Goal: Task Accomplishment & Management: Manage account settings

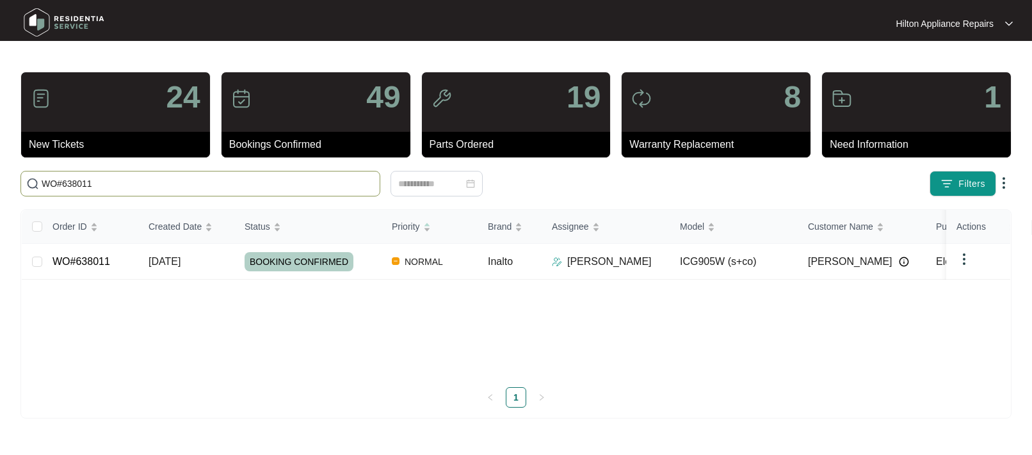
drag, startPoint x: 101, startPoint y: 181, endPoint x: -26, endPoint y: 184, distance: 127.4
click at [0, 184] on html "Hilton Appliance Repairs Hilton App... 24 New Tickets 49 Bookings Confirmed 19 …" at bounding box center [516, 227] width 1032 height 455
paste input "125"
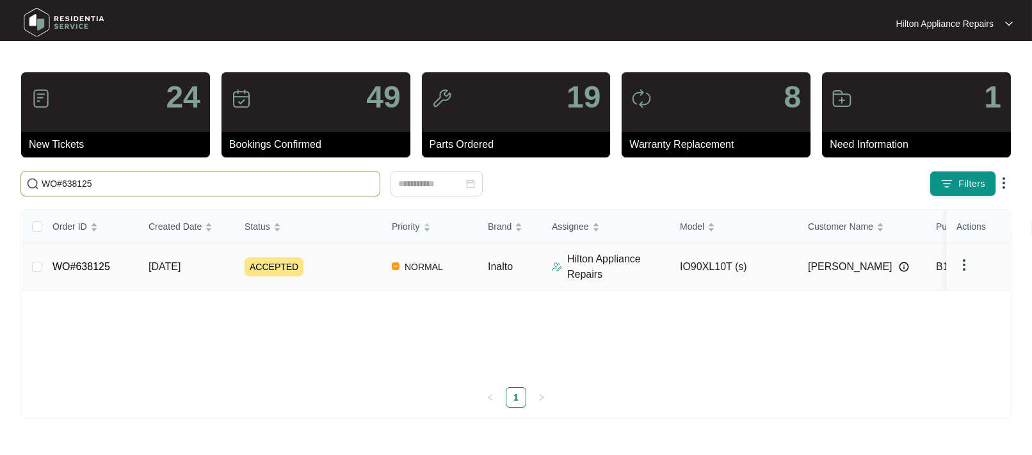
type input "WO#638125"
click at [165, 264] on span "[DATE]" at bounding box center [165, 266] width 32 height 11
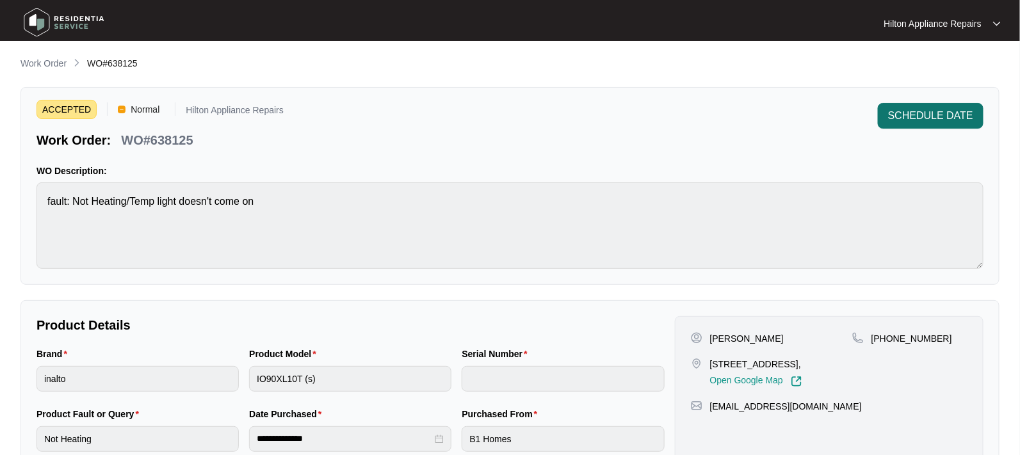
click at [918, 113] on span "SCHEDULE DATE" at bounding box center [930, 115] width 85 height 15
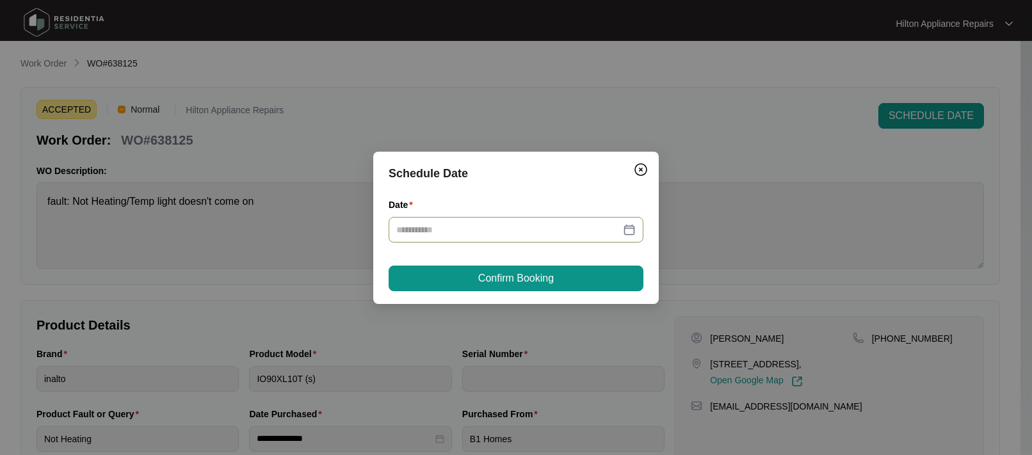
click at [632, 229] on div at bounding box center [515, 230] width 239 height 14
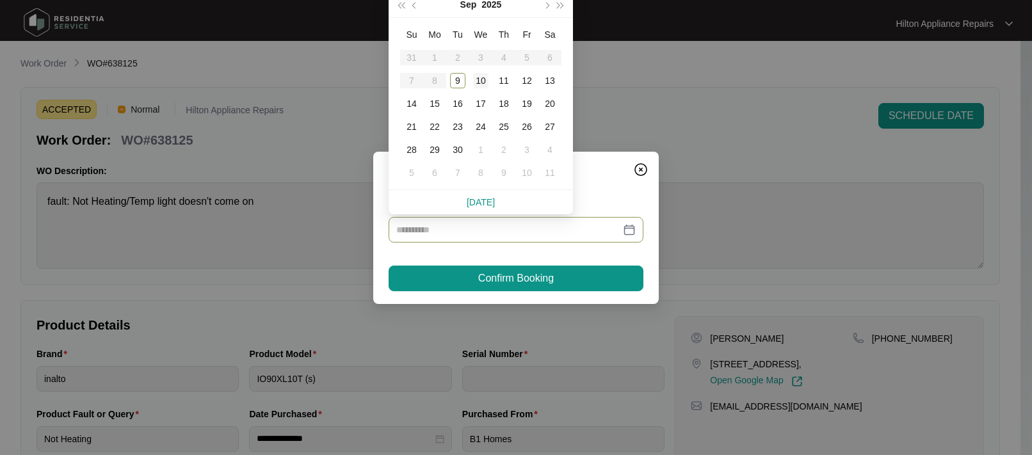
click at [484, 83] on div "10" at bounding box center [480, 80] width 15 height 15
type input "**********"
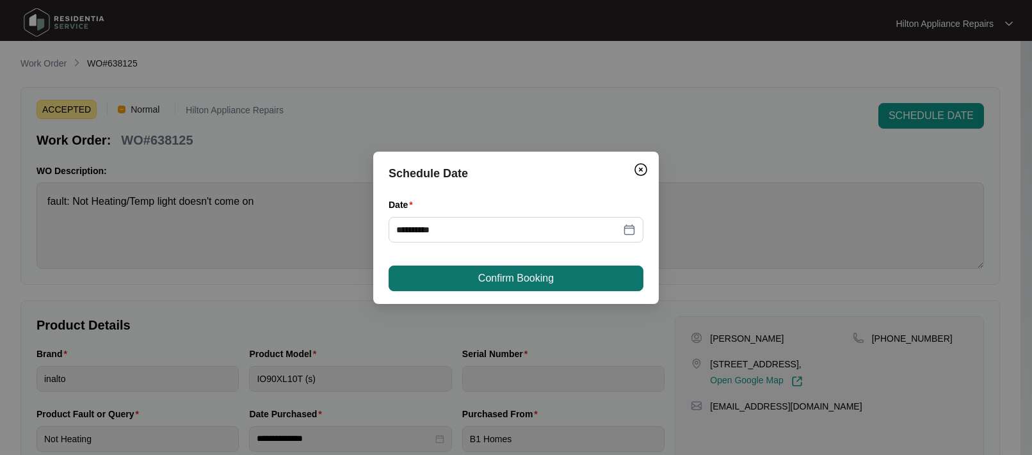
click at [489, 274] on span "Confirm Booking" at bounding box center [516, 278] width 76 height 15
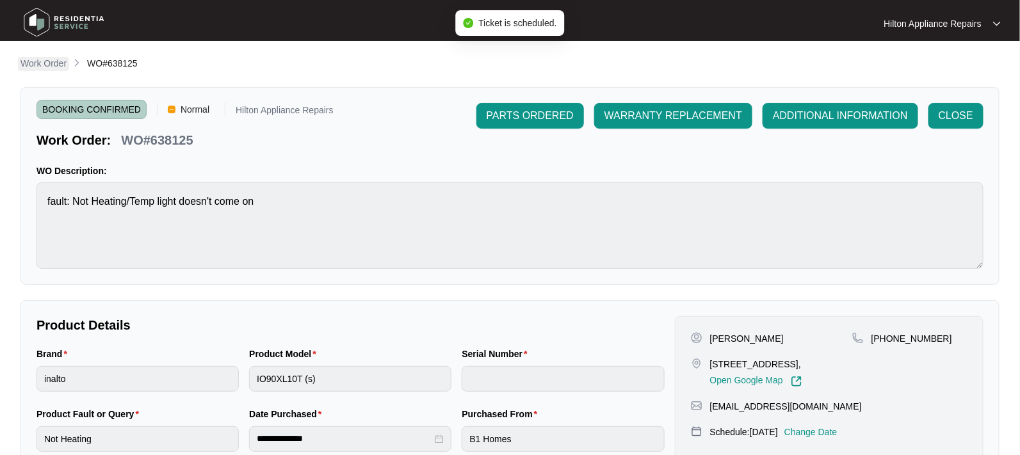
click at [45, 63] on p "Work Order" at bounding box center [43, 63] width 46 height 13
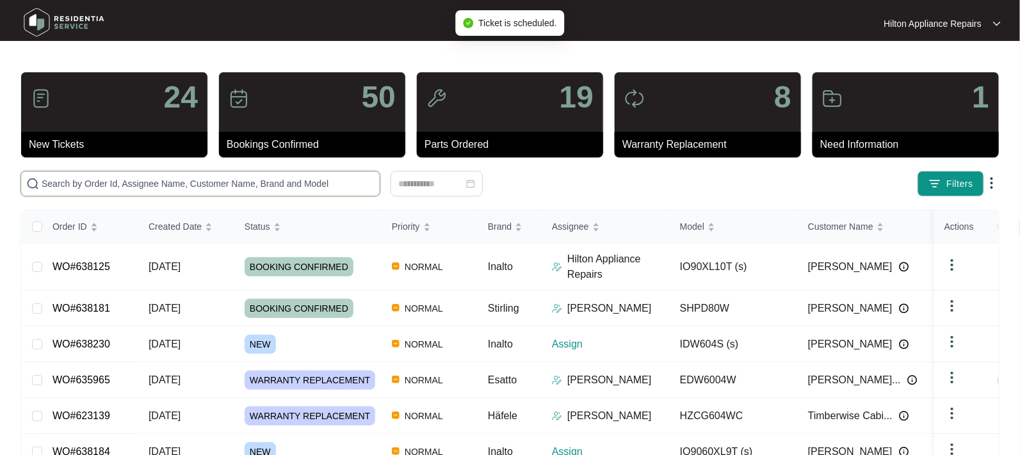
click at [76, 184] on input "text" at bounding box center [208, 184] width 333 height 14
paste input "WO#638125"
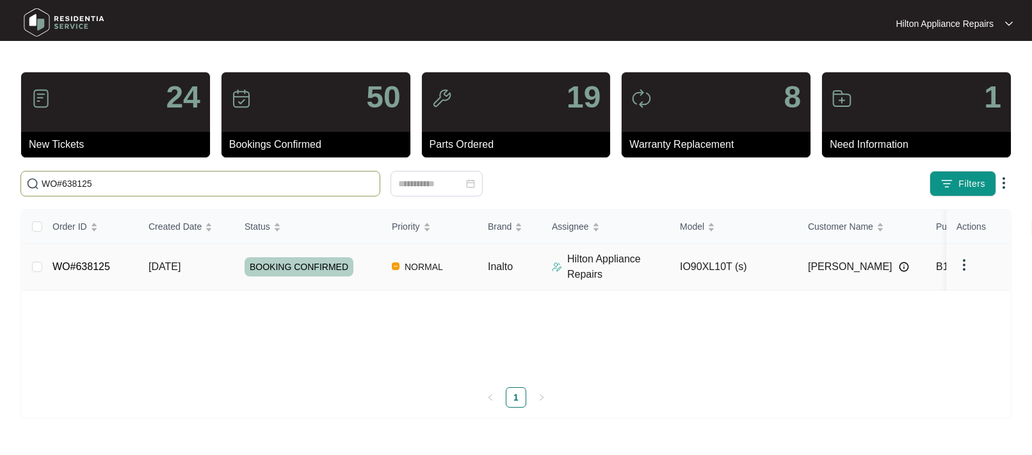
type input "WO#638125"
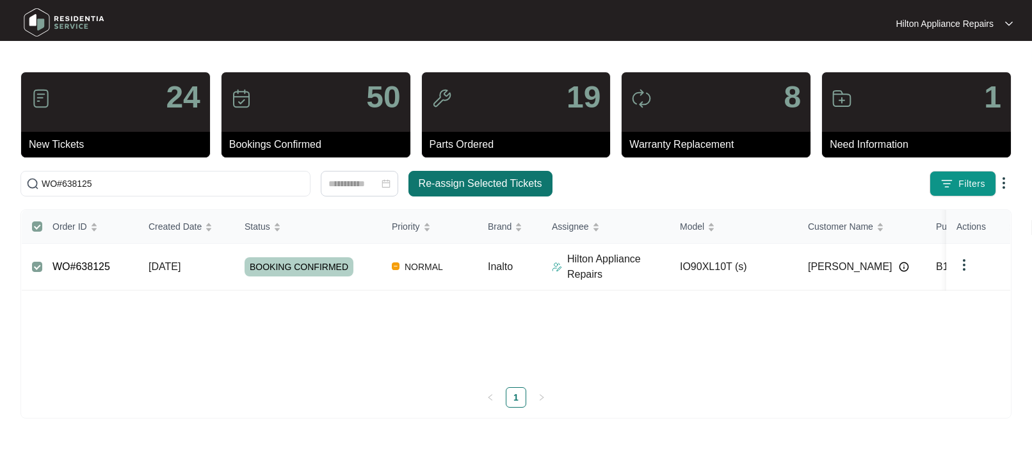
click at [451, 181] on span "Re-assign Selected Tickets" at bounding box center [481, 183] width 124 height 15
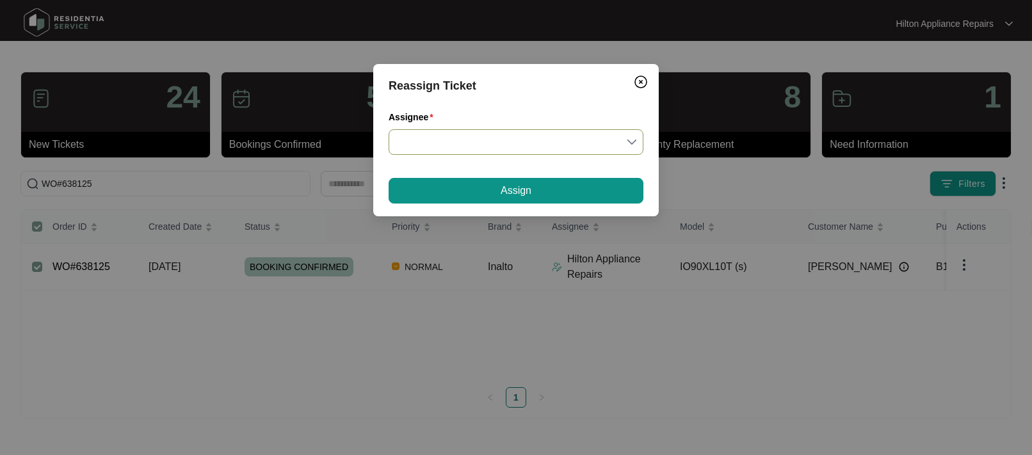
click at [628, 136] on input "Assignee" at bounding box center [515, 142] width 239 height 24
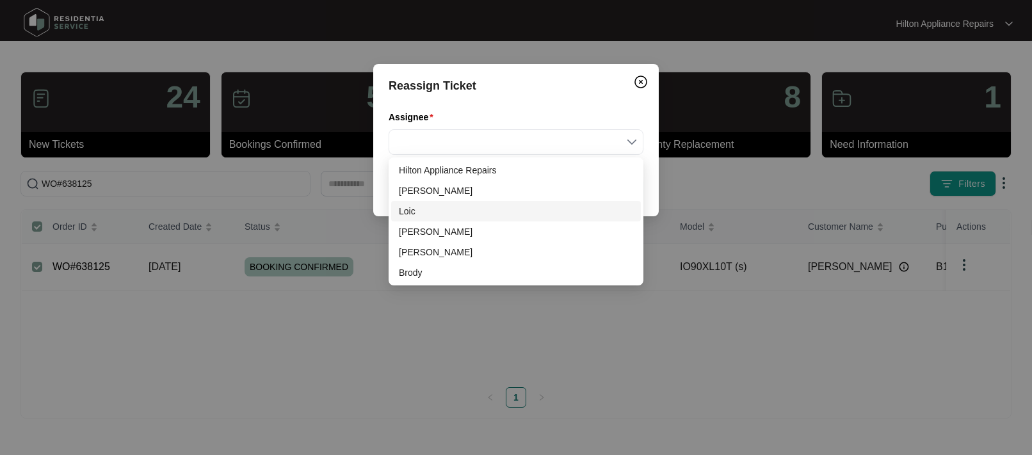
click at [430, 214] on div "Loic" at bounding box center [516, 211] width 234 height 14
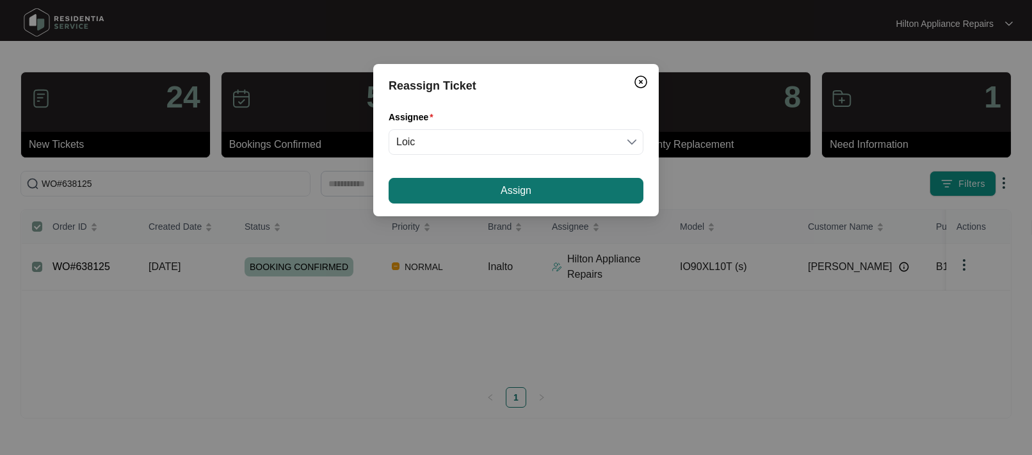
click at [482, 189] on button "Assign" at bounding box center [516, 191] width 255 height 26
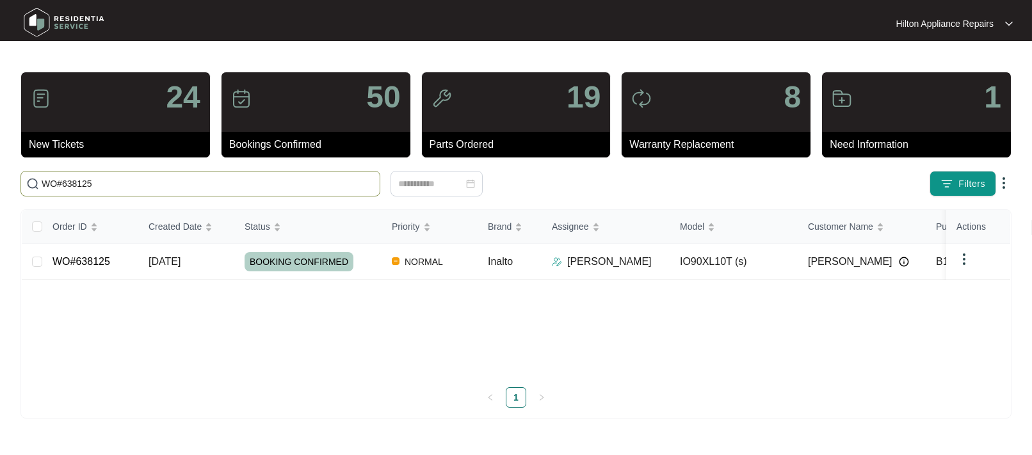
click at [74, 182] on input "WO#638125" at bounding box center [208, 184] width 333 height 14
drag, startPoint x: 115, startPoint y: 187, endPoint x: -19, endPoint y: 173, distance: 134.5
click at [0, 173] on html "Hilton Appliance Repairs Hilton App... 24 New Tickets 50 Bookings Confirmed 19 …" at bounding box center [516, 227] width 1032 height 455
paste input "WO#638125"
type input "WO#638125"
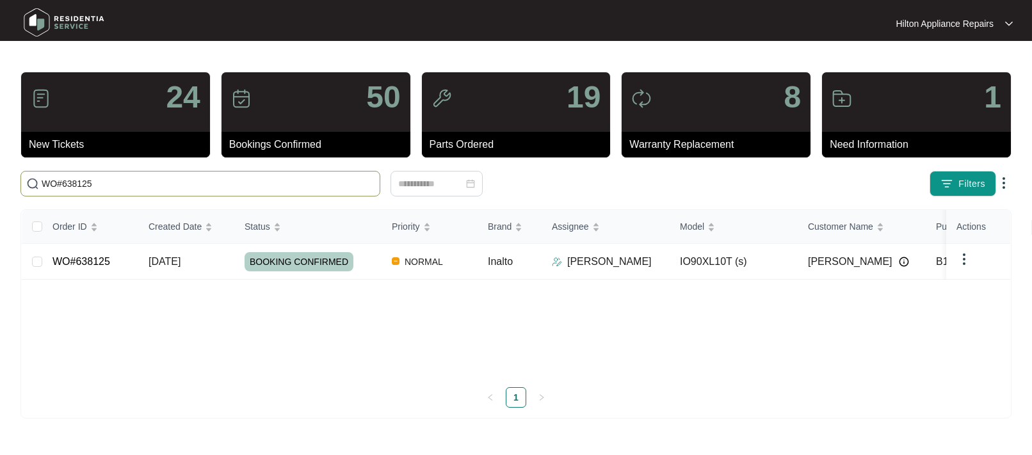
drag, startPoint x: 104, startPoint y: 185, endPoint x: 0, endPoint y: 193, distance: 104.0
click at [4, 193] on main "24 New Tickets 50 Bookings Confirmed 19 Parts Ordered 8 Warranty Replacement 1 …" at bounding box center [516, 227] width 1032 height 455
paste input "638184"
type input "638184"
click at [178, 262] on span "[DATE]" at bounding box center [165, 261] width 32 height 11
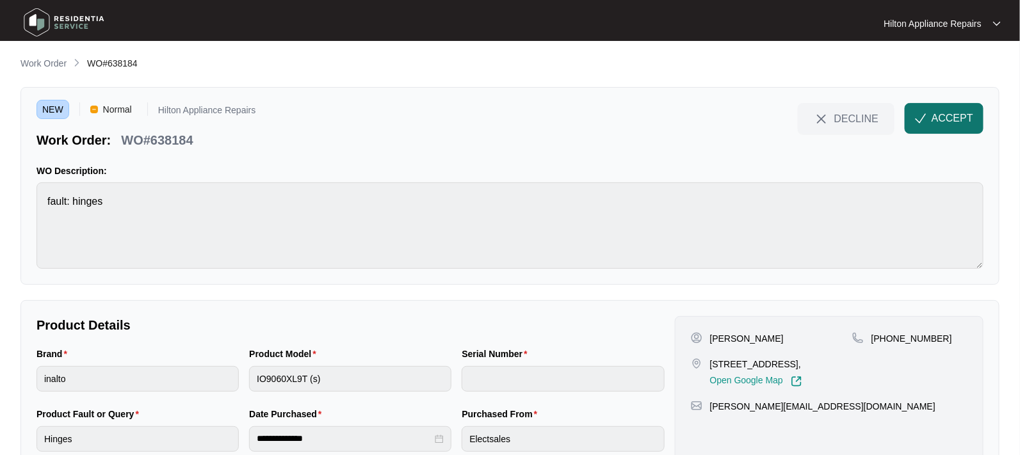
click at [948, 116] on span "ACCEPT" at bounding box center [952, 118] width 42 height 15
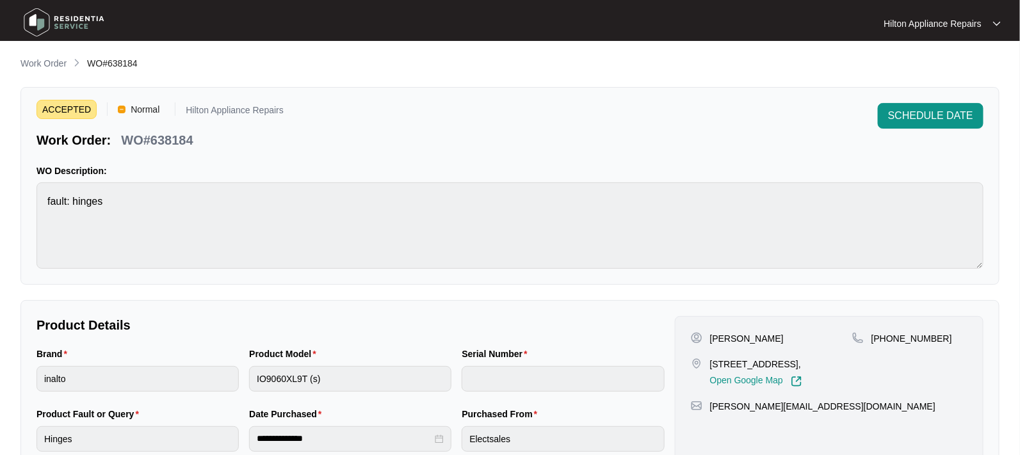
drag, startPoint x: 818, startPoint y: 362, endPoint x: 704, endPoint y: 365, distance: 114.0
click at [704, 365] on div "[STREET_ADDRESS], Open Google Map" at bounding box center [771, 372] width 161 height 29
copy div "[STREET_ADDRESS]"
drag, startPoint x: 933, startPoint y: 344, endPoint x: 885, endPoint y: 333, distance: 49.4
click at [885, 333] on div "[PHONE_NUMBER]" at bounding box center [909, 359] width 115 height 55
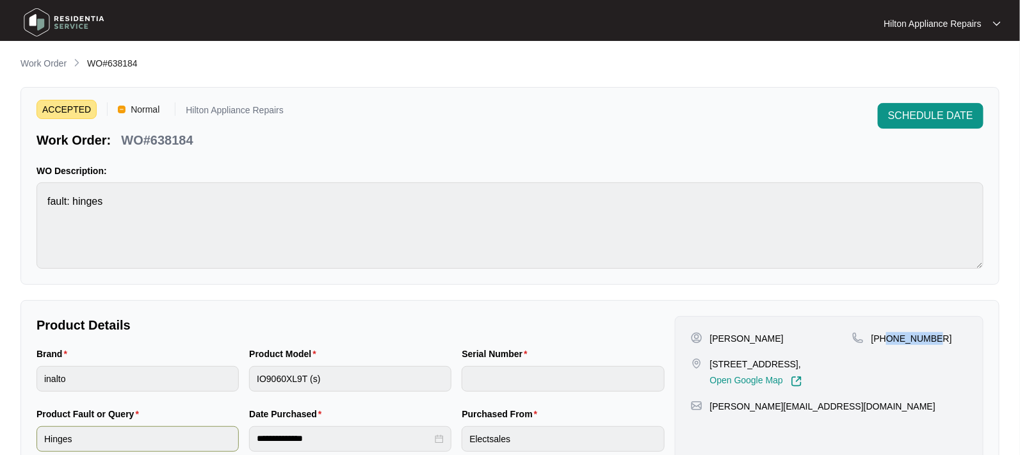
copy p "408674643"
drag, startPoint x: 833, startPoint y: 410, endPoint x: 709, endPoint y: 410, distance: 124.8
click at [709, 410] on div "[PERSON_NAME][EMAIL_ADDRESS][DOMAIN_NAME]" at bounding box center [829, 406] width 277 height 13
copy p "[PERSON_NAME][EMAIL_ADDRESS][DOMAIN_NAME]"
drag, startPoint x: 211, startPoint y: 139, endPoint x: 124, endPoint y: 133, distance: 86.7
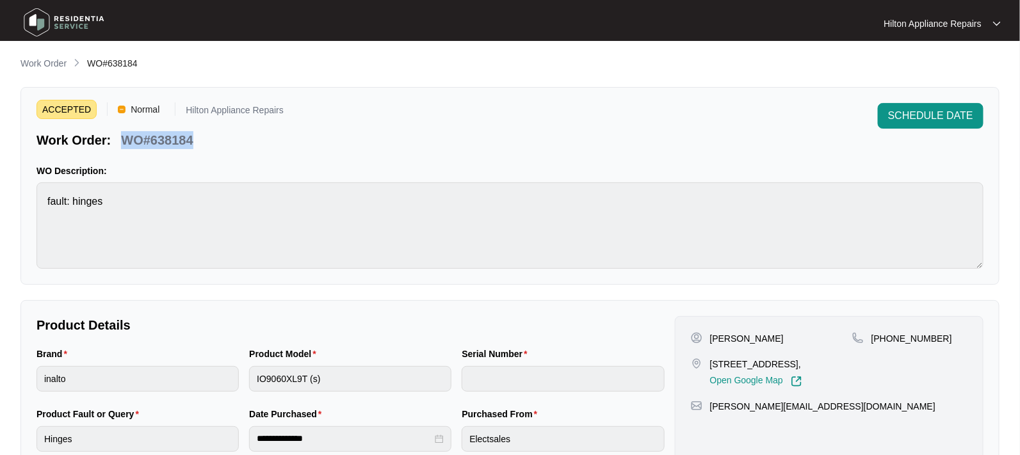
click at [124, 133] on div "Work Order: WO#638184" at bounding box center [159, 138] width 247 height 22
copy p "WO#638184"
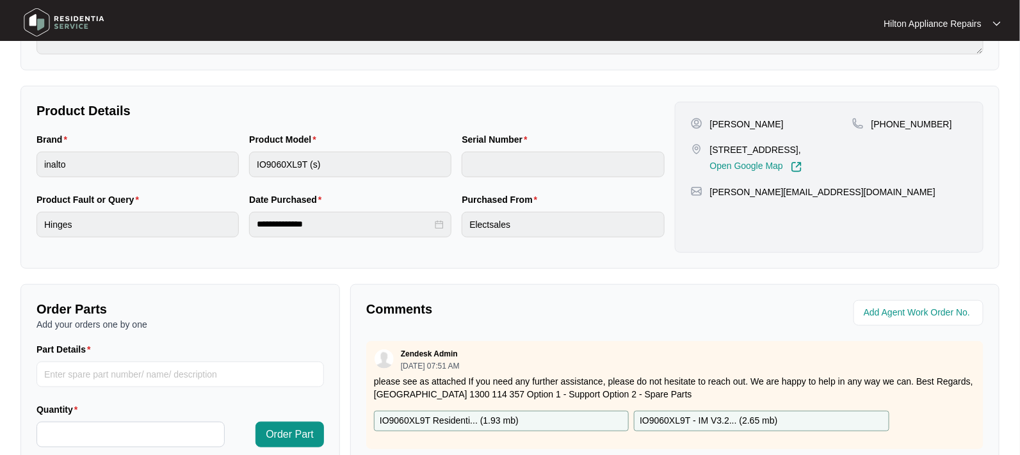
scroll to position [240, 0]
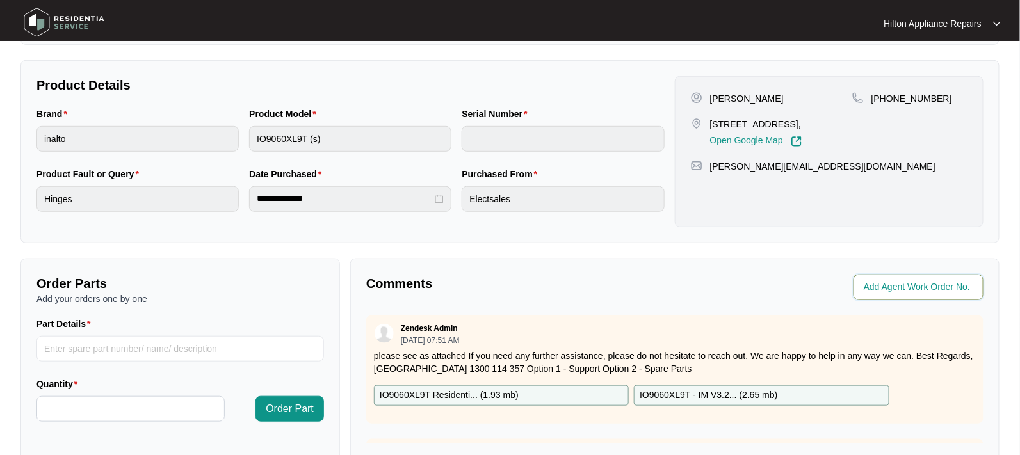
click at [885, 290] on input "string" at bounding box center [920, 287] width 112 height 15
type input "42068"
click at [618, 301] on div "Comments Agent Work Order No. Zendesk Admin [DATE] 07:51 AM please see as attac…" at bounding box center [674, 424] width 649 height 330
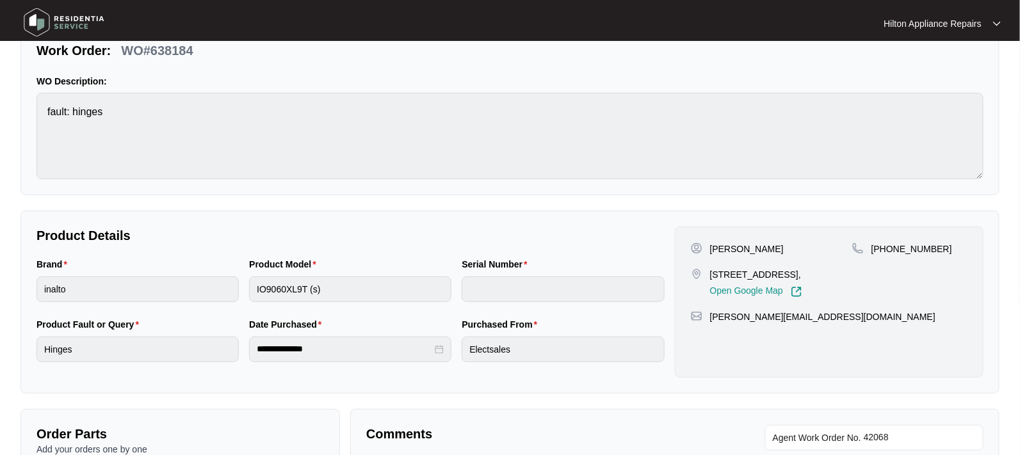
scroll to position [0, 0]
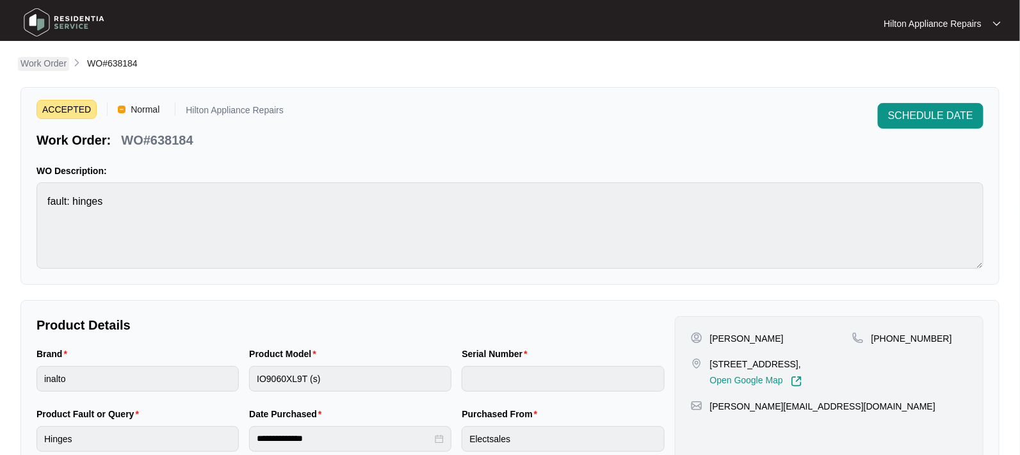
click at [48, 63] on p "Work Order" at bounding box center [43, 63] width 46 height 13
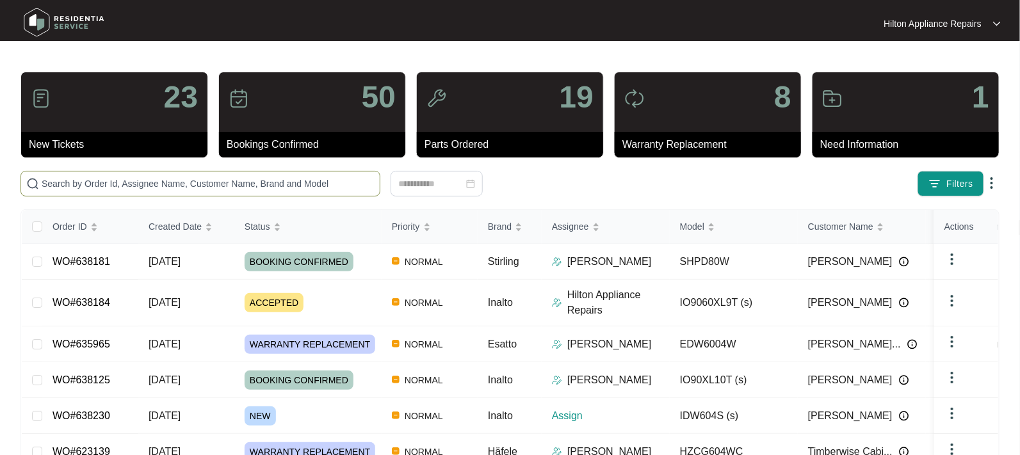
click at [63, 177] on input "text" at bounding box center [208, 184] width 333 height 14
paste input "623139"
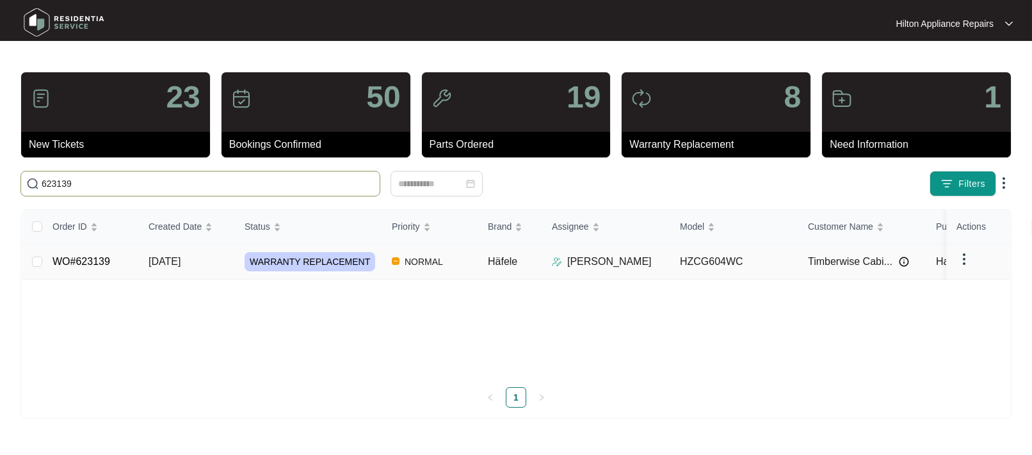
type input "623139"
click at [174, 259] on span "[DATE]" at bounding box center [165, 261] width 32 height 11
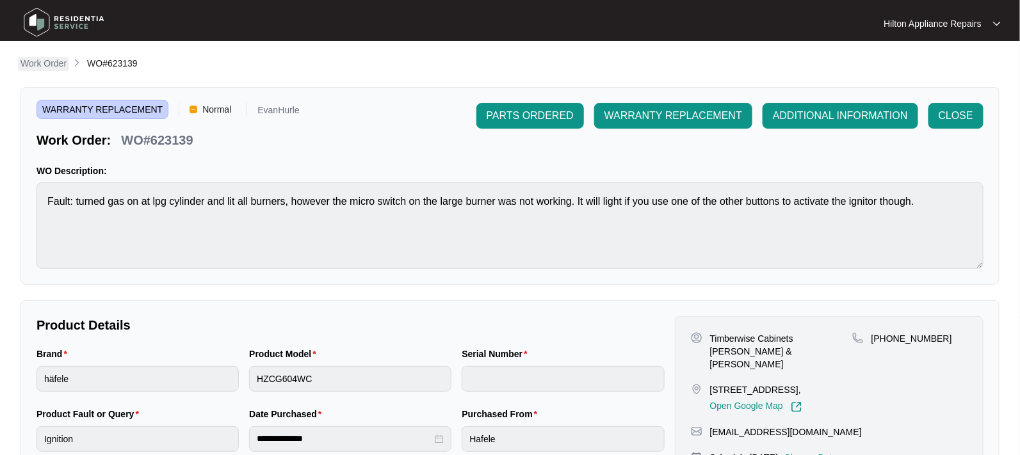
click at [36, 62] on p "Work Order" at bounding box center [43, 63] width 46 height 13
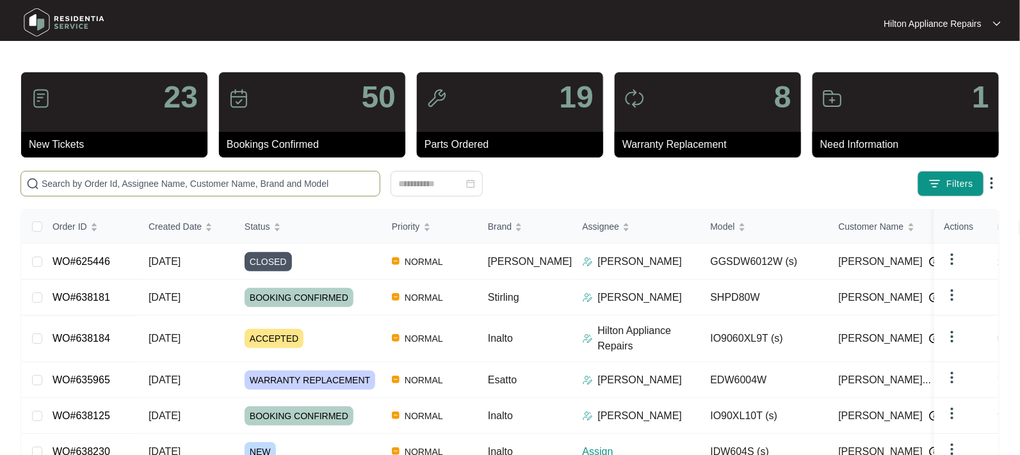
click at [64, 185] on input "text" at bounding box center [208, 184] width 333 height 14
paste input "638230"
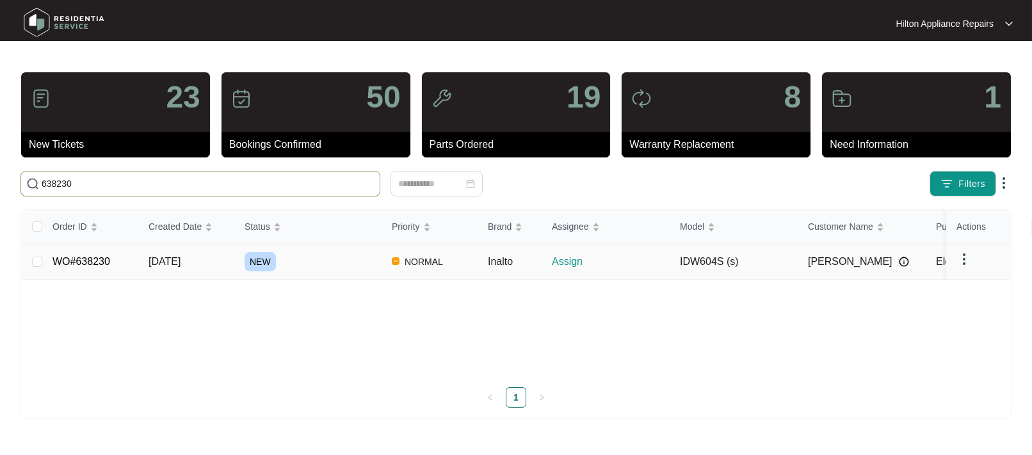
type input "638230"
click at [163, 261] on span "[DATE]" at bounding box center [165, 261] width 32 height 11
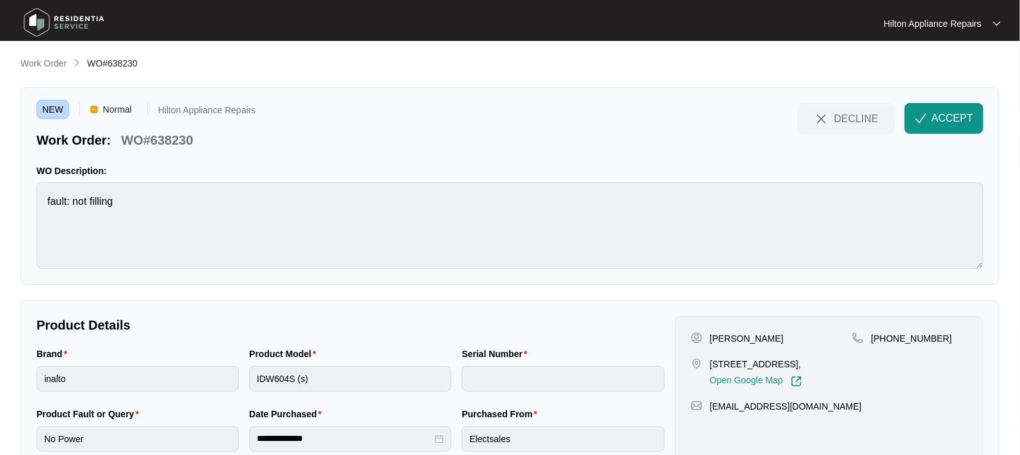
drag, startPoint x: 850, startPoint y: 366, endPoint x: 801, endPoint y: 361, distance: 48.9
click at [801, 361] on p "[STREET_ADDRESS]," at bounding box center [756, 364] width 92 height 13
copy p "Caversham"
click at [934, 115] on span "ACCEPT" at bounding box center [952, 118] width 42 height 15
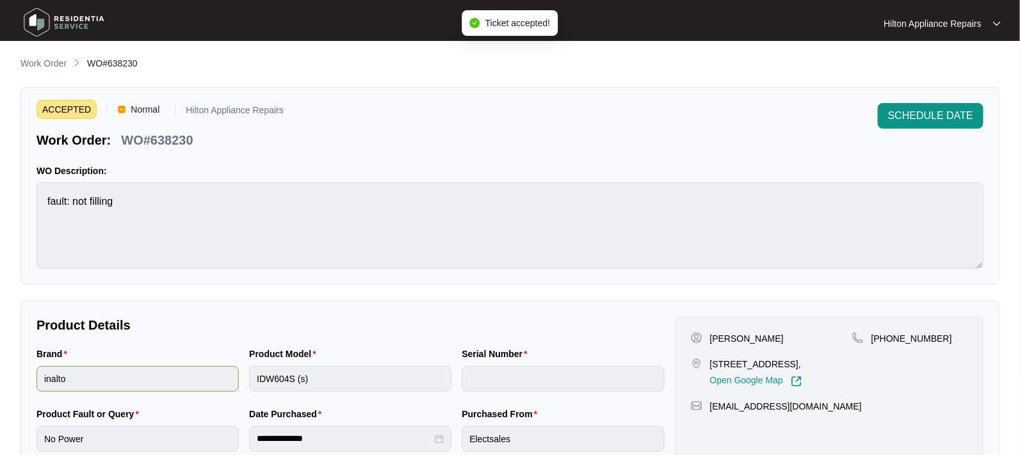
click at [247, 373] on div "Product Model IDW604S (s)" at bounding box center [350, 377] width 213 height 60
drag, startPoint x: 848, startPoint y: 366, endPoint x: 709, endPoint y: 357, distance: 139.2
click at [710, 358] on p "[STREET_ADDRESS]," at bounding box center [756, 364] width 92 height 13
copy p "[STREET_ADDRESS]"
click at [728, 336] on p "[PERSON_NAME]" at bounding box center [747, 338] width 74 height 13
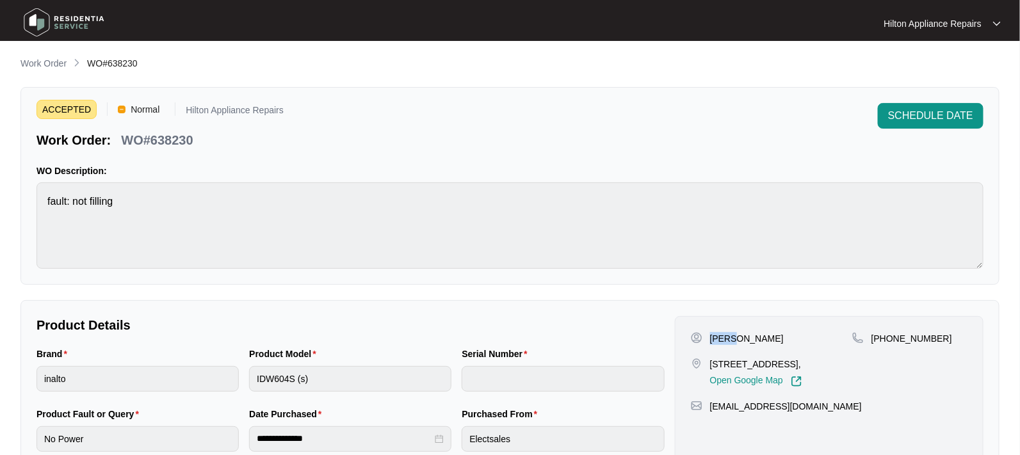
drag, startPoint x: 728, startPoint y: 338, endPoint x: 711, endPoint y: 336, distance: 16.8
click at [711, 336] on p "[PERSON_NAME]" at bounding box center [747, 338] width 74 height 13
copy p "Rohit"
drag, startPoint x: 769, startPoint y: 339, endPoint x: 734, endPoint y: 337, distance: 34.7
click at [734, 337] on div "[PERSON_NAME]" at bounding box center [771, 338] width 161 height 13
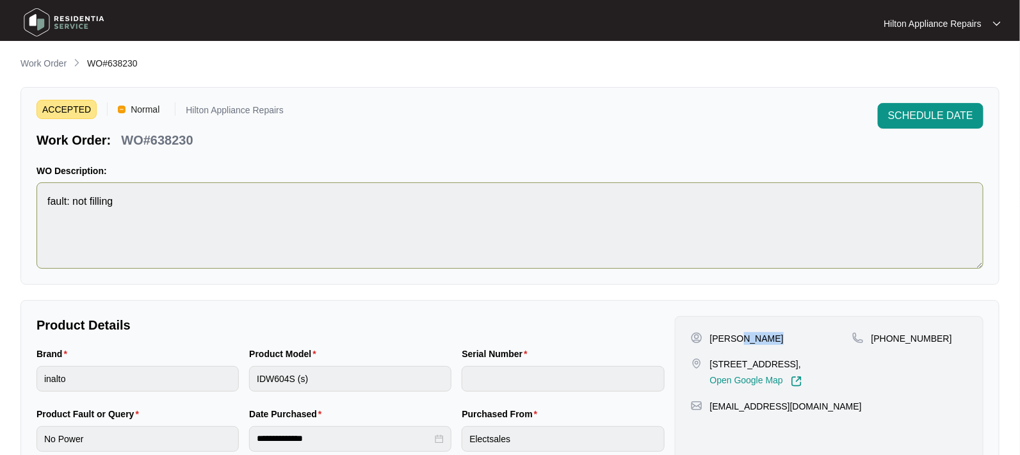
copy p "Ghawari"
drag, startPoint x: 920, startPoint y: 337, endPoint x: 887, endPoint y: 332, distance: 33.0
click at [887, 332] on p "[PHONE_NUMBER]" at bounding box center [911, 338] width 81 height 13
copy p "478480099"
drag, startPoint x: 832, startPoint y: 417, endPoint x: 709, endPoint y: 420, distance: 122.3
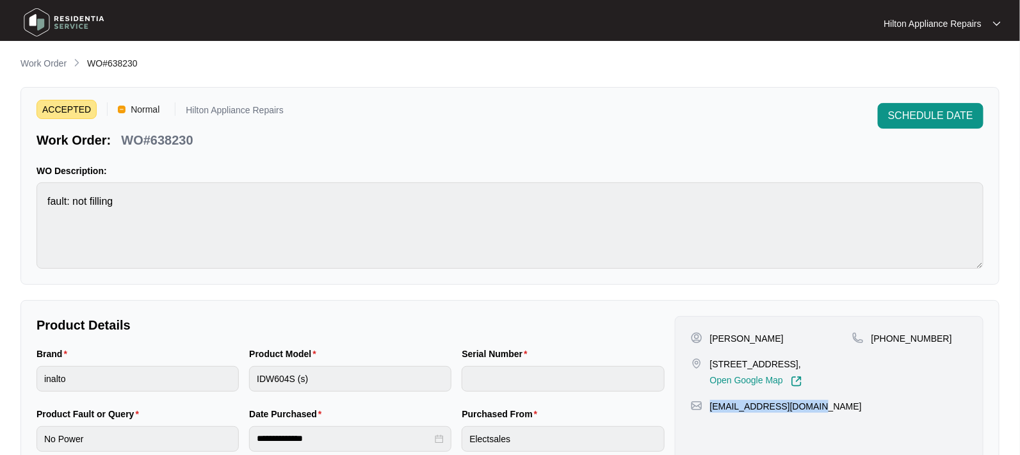
click at [709, 413] on div "[EMAIL_ADDRESS][DOMAIN_NAME]" at bounding box center [829, 406] width 277 height 13
copy p "[EMAIL_ADDRESS][DOMAIN_NAME]"
click at [240, 378] on div "Brand inalto Product Model IDW604S (s) Serial Number" at bounding box center [350, 377] width 638 height 60
drag, startPoint x: 161, startPoint y: 144, endPoint x: 120, endPoint y: 136, distance: 41.7
click at [120, 136] on div "Work Order: WO#638230" at bounding box center [159, 138] width 247 height 22
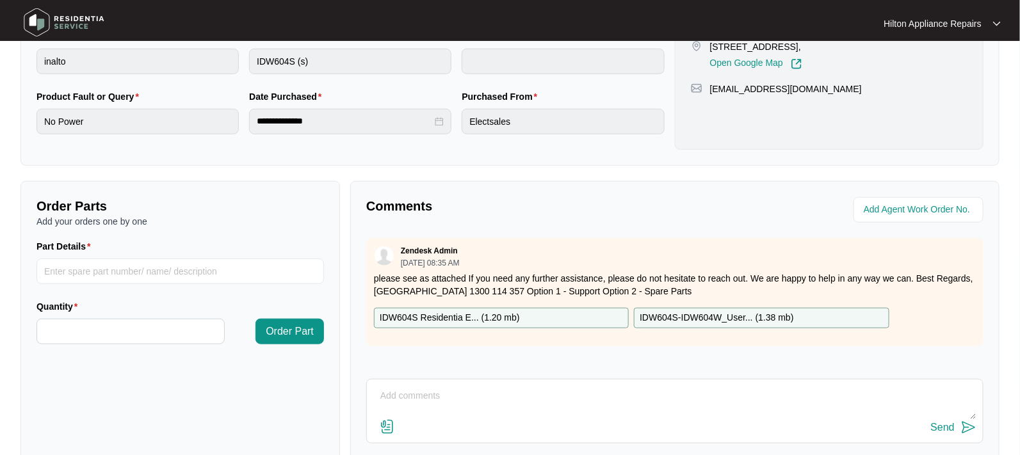
scroll to position [320, 0]
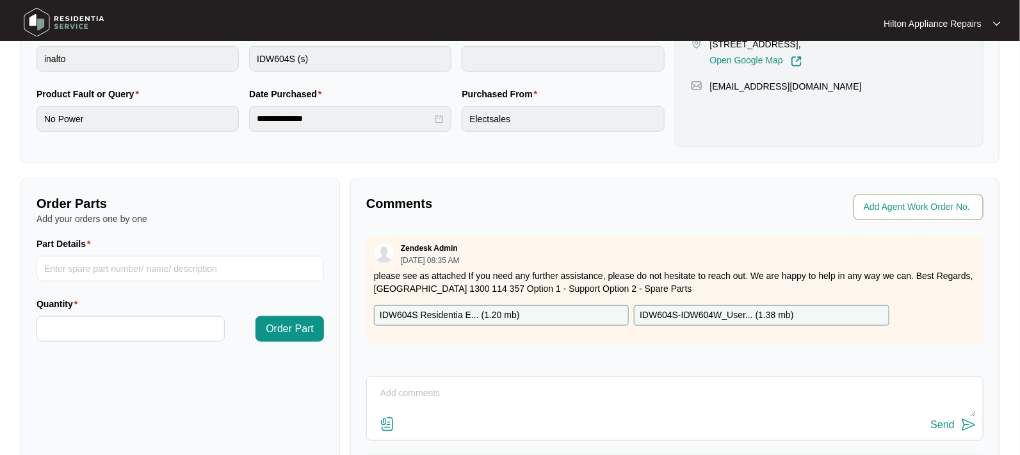
click at [888, 211] on input "string" at bounding box center [920, 207] width 112 height 15
type input "42069"
click at [691, 204] on div "Agent Work Order No." at bounding box center [831, 208] width 303 height 26
click at [414, 390] on textarea at bounding box center [674, 399] width 603 height 33
paste textarea "Called Rohit LMTC & texted"
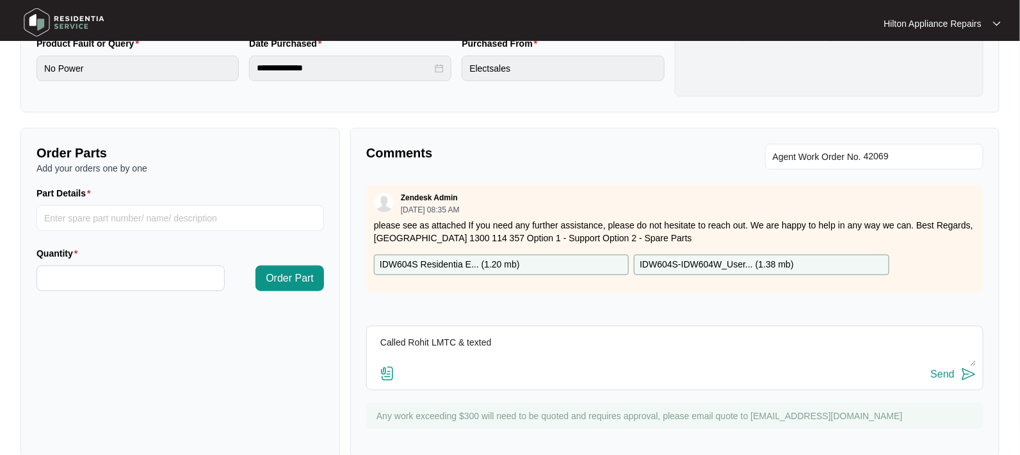
scroll to position [392, 0]
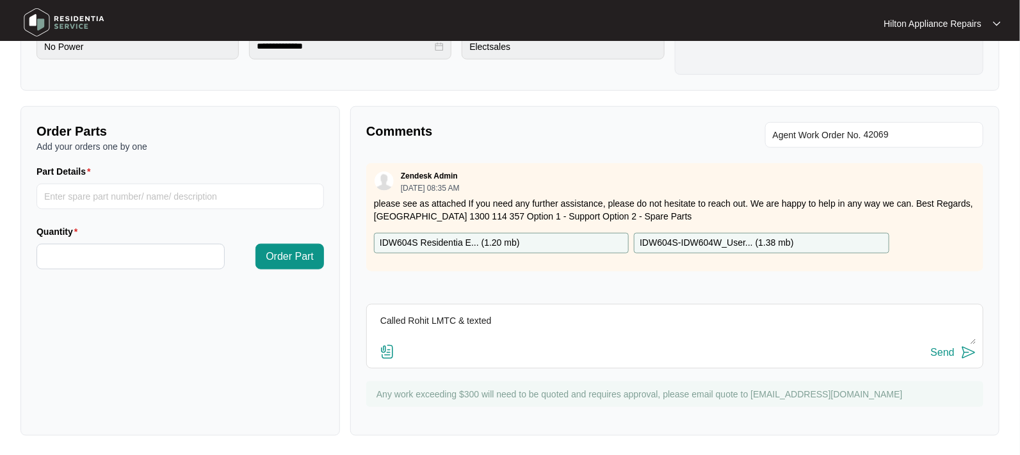
type textarea "Called Rohit LMTC & texted"
click at [944, 353] on div "Send" at bounding box center [943, 353] width 24 height 12
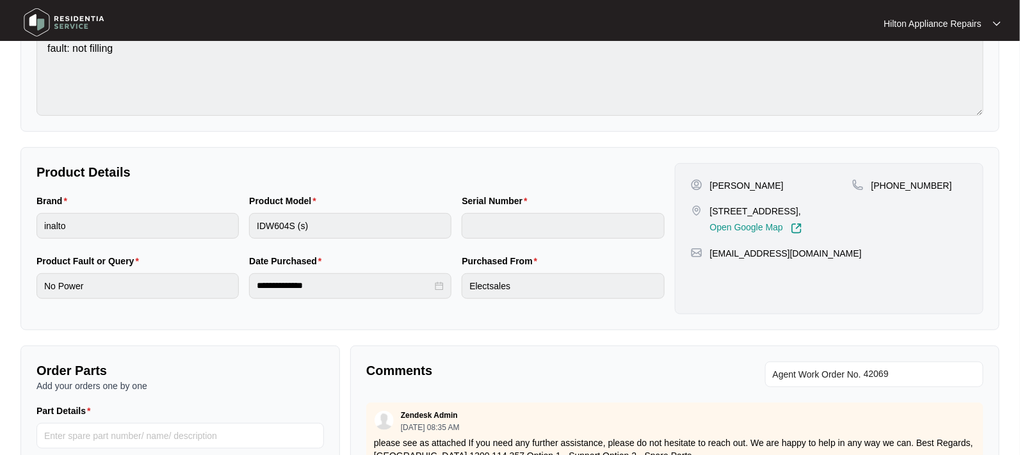
scroll to position [0, 0]
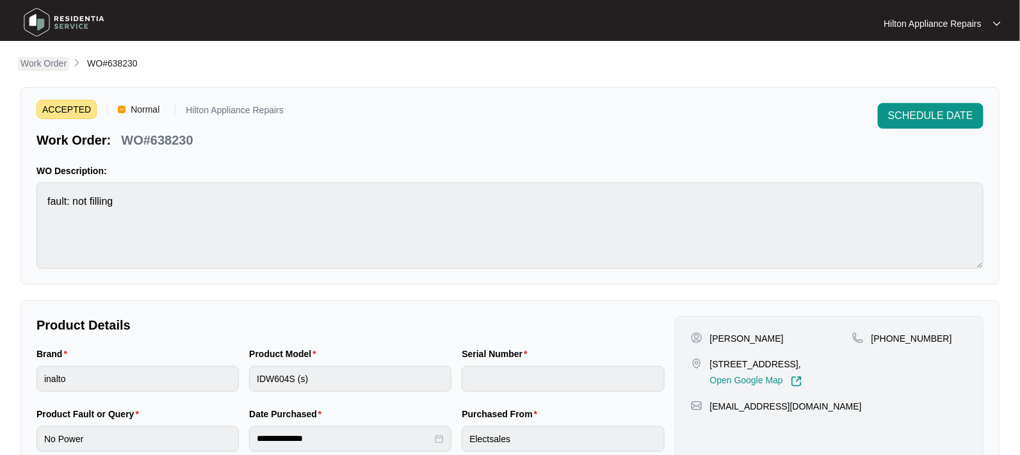
click at [35, 59] on p "Work Order" at bounding box center [43, 63] width 46 height 13
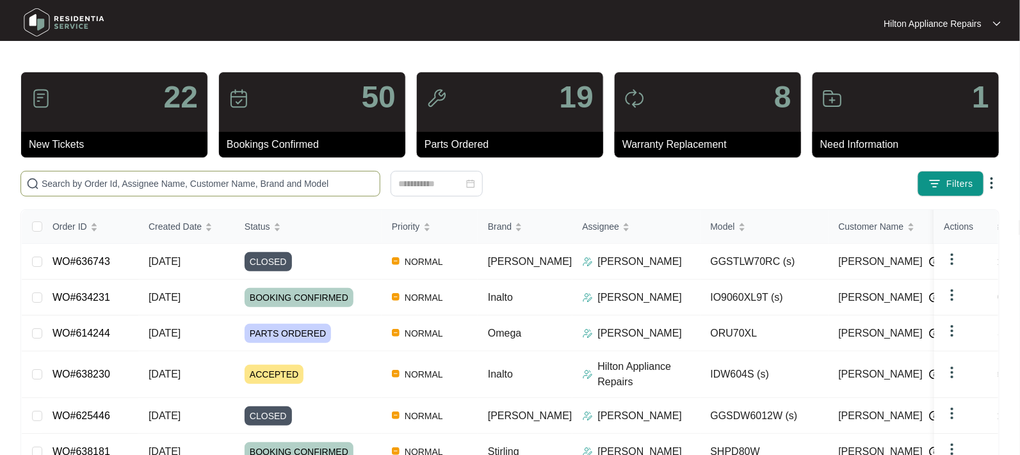
click at [60, 189] on input "text" at bounding box center [208, 184] width 333 height 14
paste input "WO#637813"
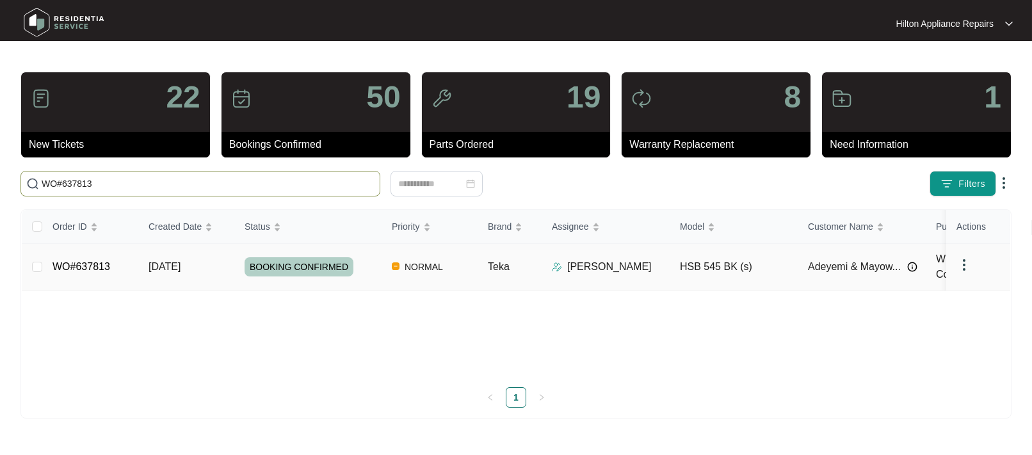
type input "WO#637813"
click at [152, 262] on span "[DATE]" at bounding box center [165, 266] width 32 height 11
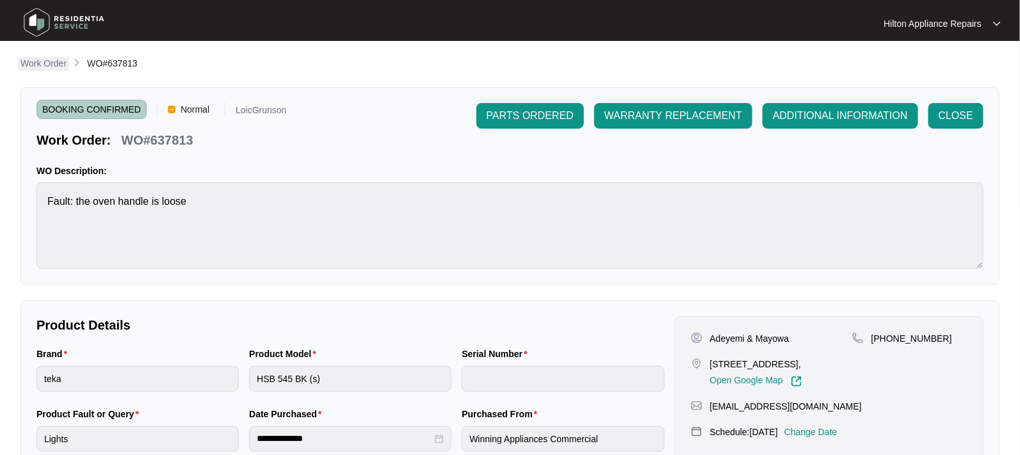
click at [41, 59] on p "Work Order" at bounding box center [43, 63] width 46 height 13
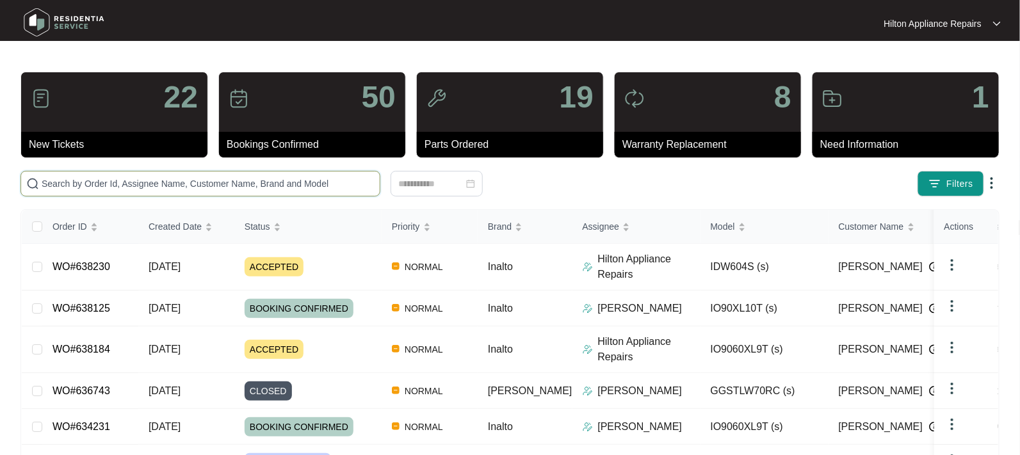
click at [60, 186] on input "text" at bounding box center [208, 184] width 333 height 14
paste input "WO#638230"
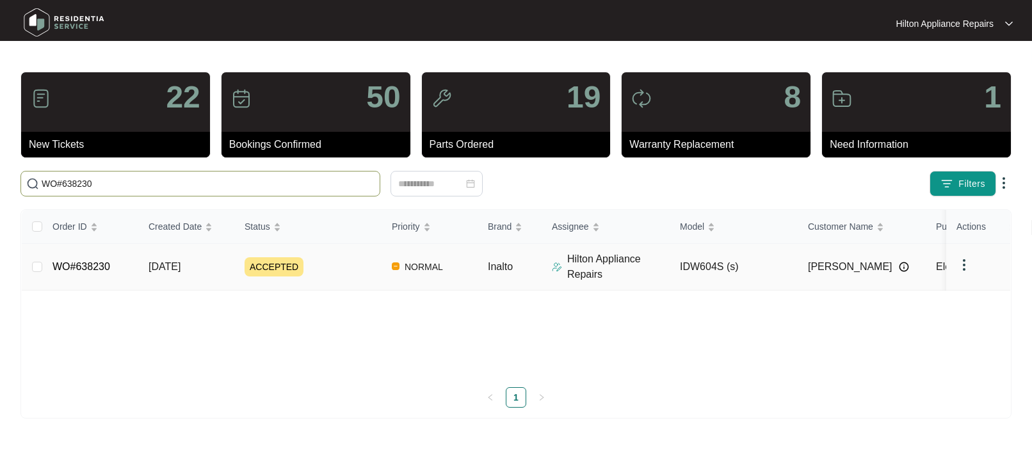
type input "WO#638230"
click at [166, 268] on span "[DATE]" at bounding box center [165, 266] width 32 height 11
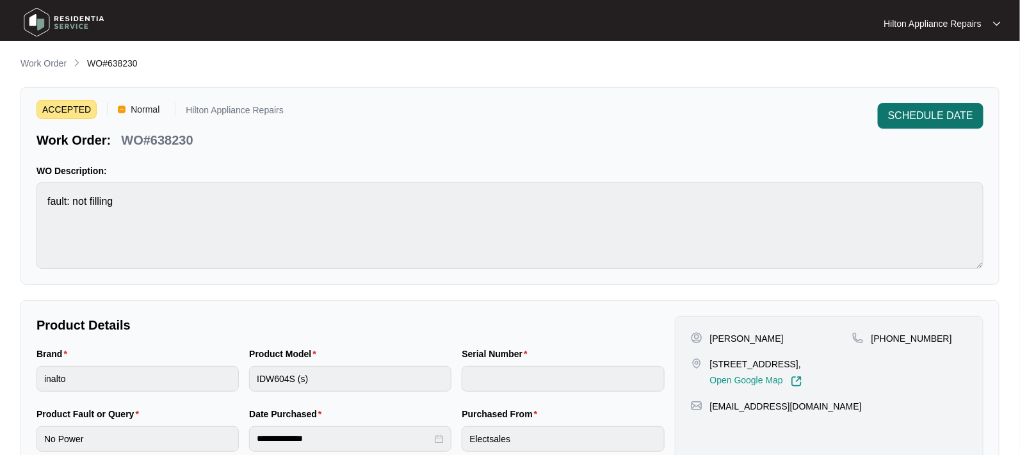
click at [948, 107] on button "SCHEDULE DATE" at bounding box center [931, 116] width 106 height 26
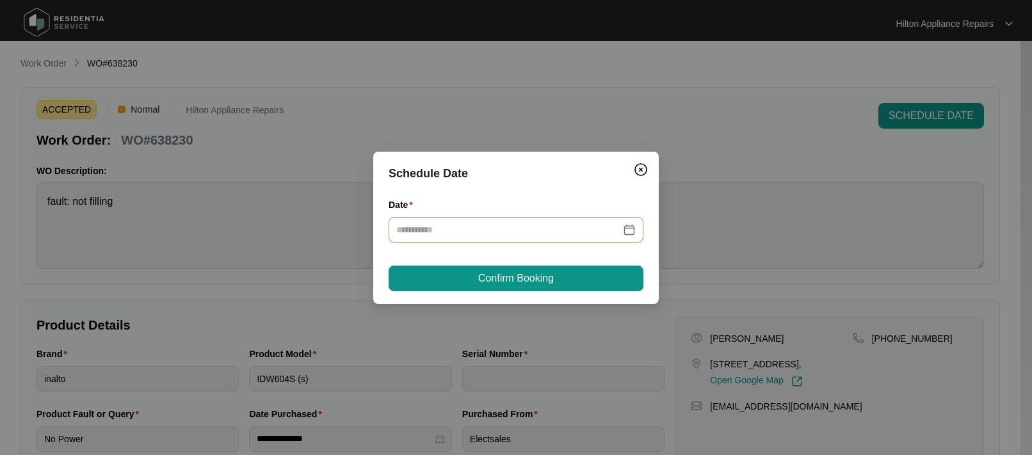
click at [629, 230] on div at bounding box center [515, 230] width 239 height 14
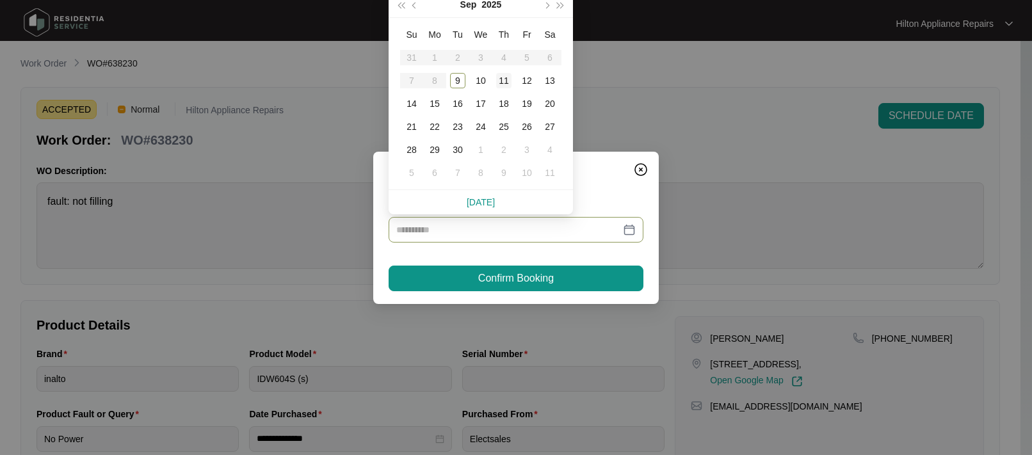
click at [505, 79] on div "11" at bounding box center [503, 80] width 15 height 15
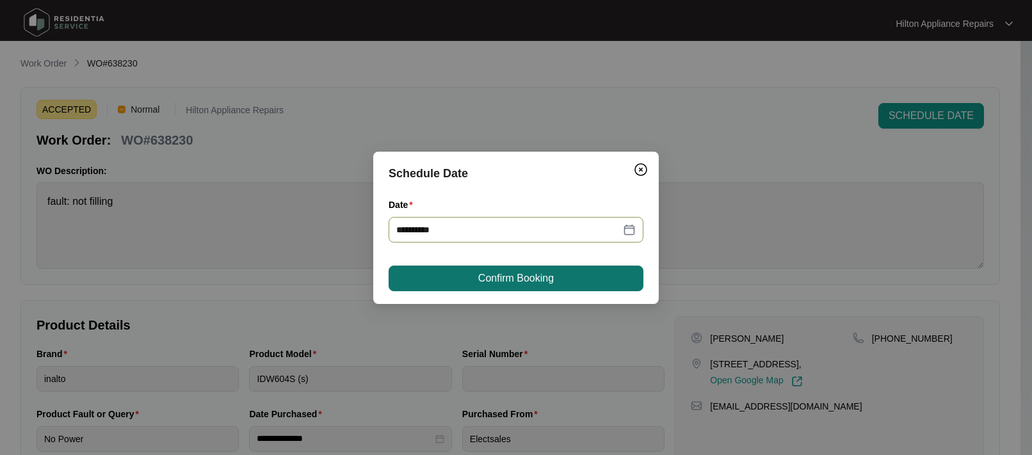
type input "**********"
click at [508, 276] on span "Confirm Booking" at bounding box center [516, 278] width 76 height 15
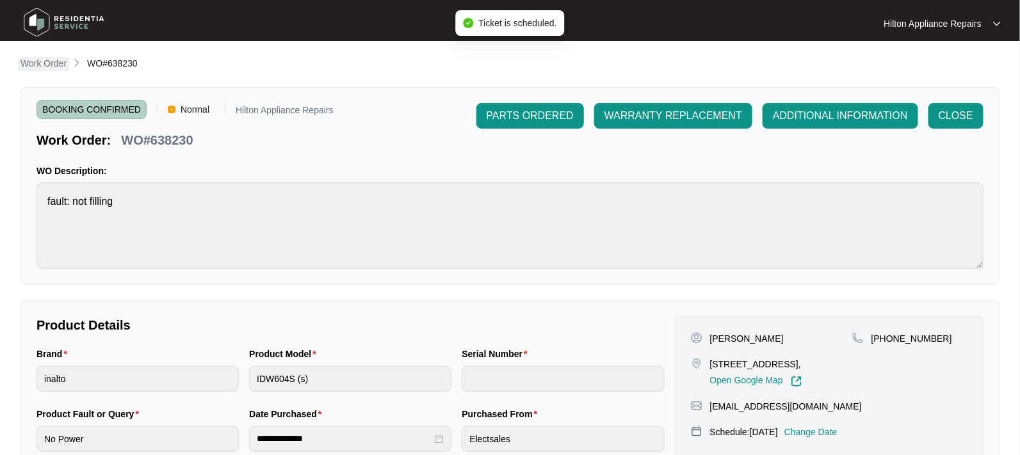
click at [36, 65] on p "Work Order" at bounding box center [43, 63] width 46 height 13
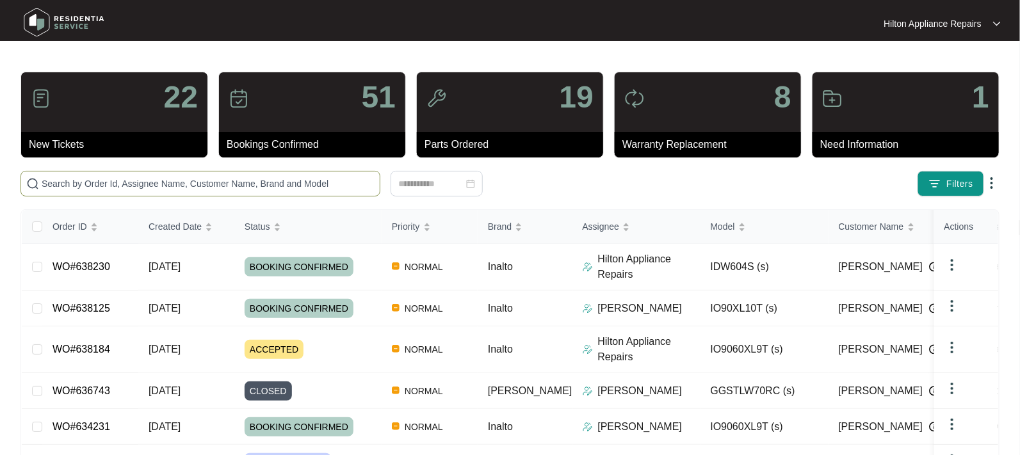
click at [81, 179] on input "text" at bounding box center [208, 184] width 333 height 14
paste input "WO#638230"
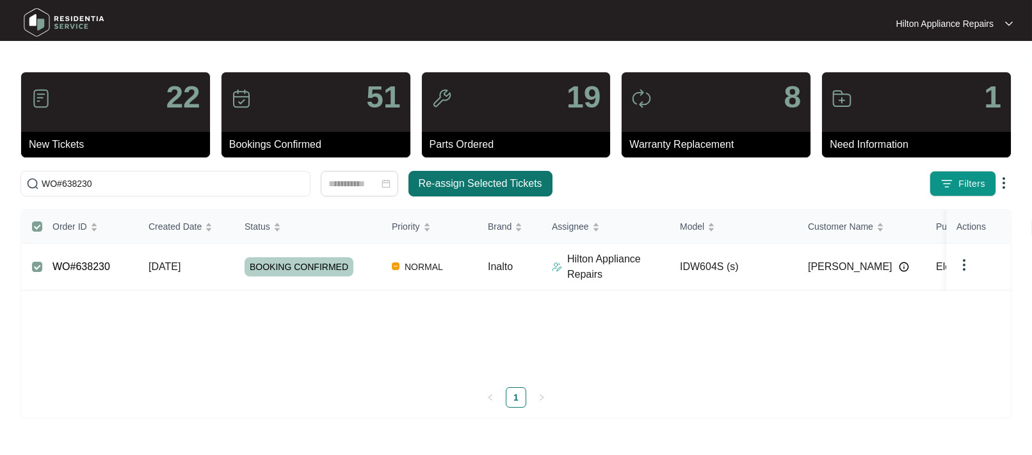
click at [470, 180] on span "Re-assign Selected Tickets" at bounding box center [481, 183] width 124 height 15
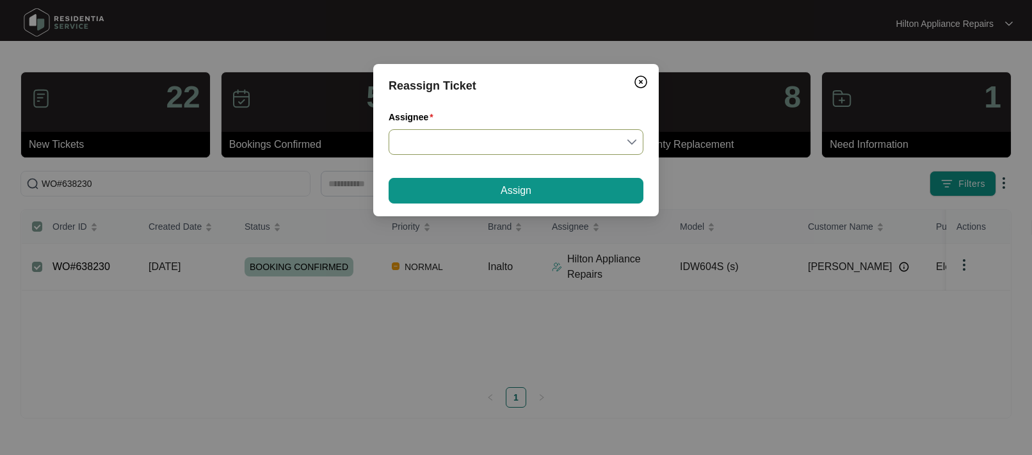
click at [630, 143] on input "Assignee" at bounding box center [515, 142] width 239 height 24
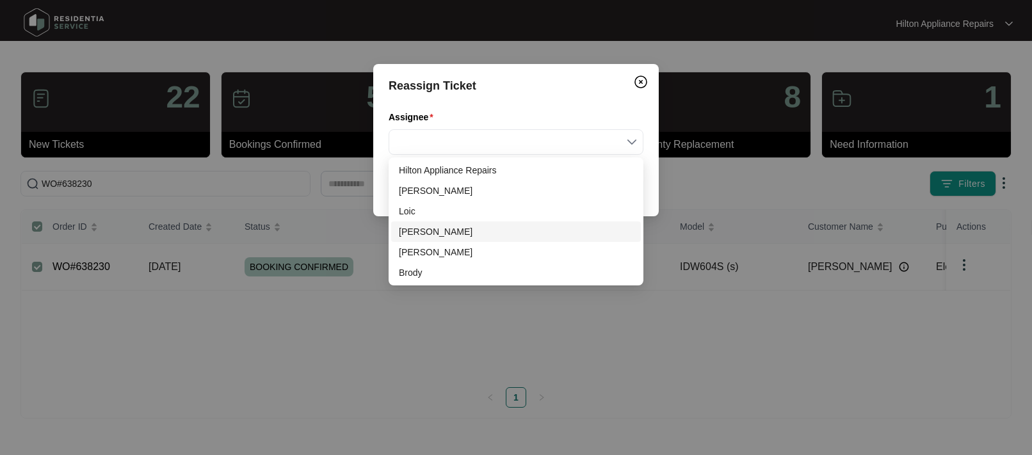
click at [422, 216] on div "Loic" at bounding box center [516, 211] width 234 height 14
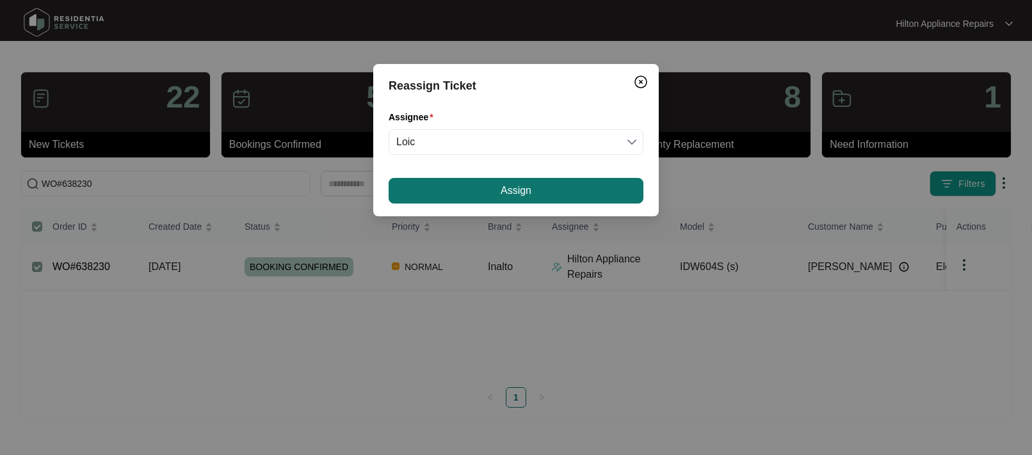
click at [511, 191] on span "Assign" at bounding box center [516, 190] width 31 height 15
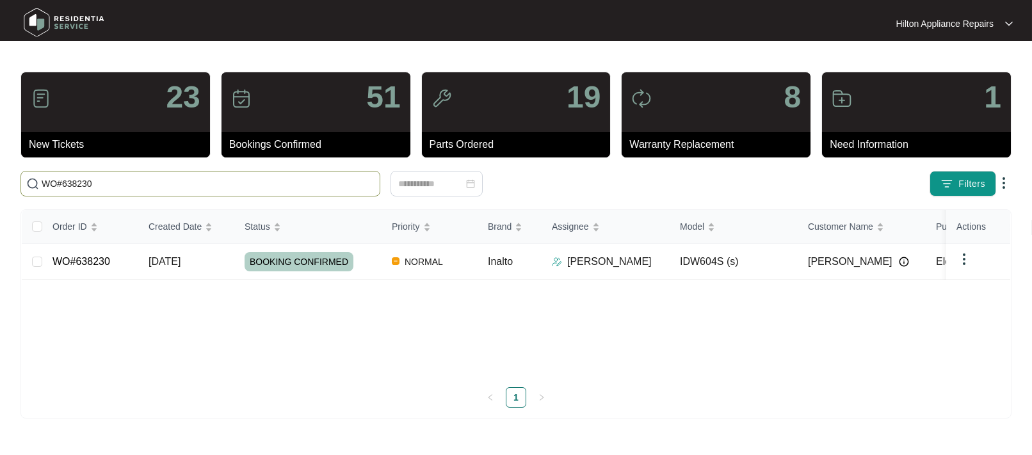
drag, startPoint x: 112, startPoint y: 185, endPoint x: -4, endPoint y: 177, distance: 116.2
click at [0, 177] on html "Hilton Appliance Repairs Hilton App... 23 New Tickets 51 Bookings Confirmed 19 …" at bounding box center [516, 227] width 1032 height 455
paste input "4273"
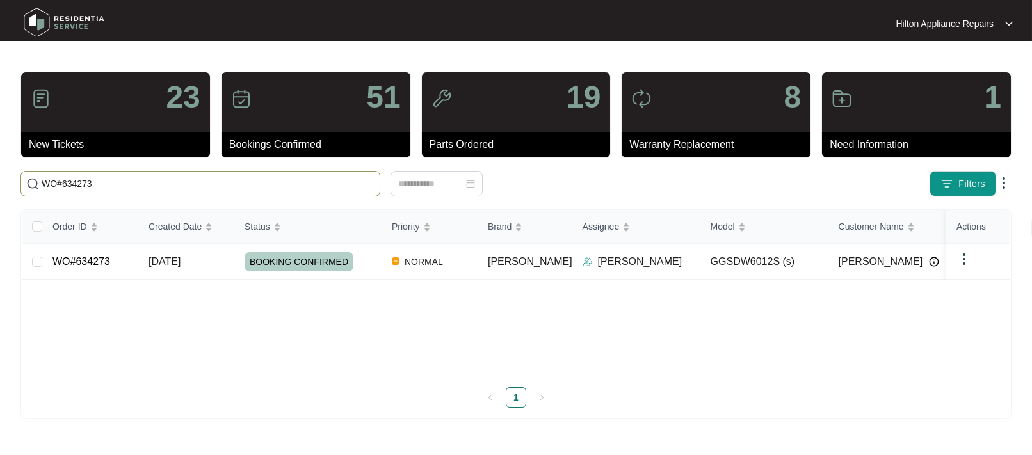
type input "WO#634273"
click at [161, 256] on span "[DATE]" at bounding box center [165, 261] width 32 height 11
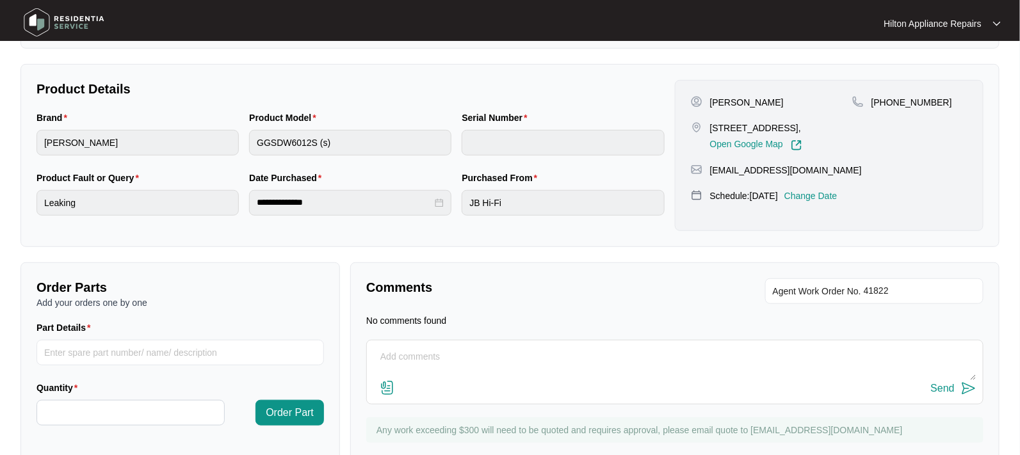
scroll to position [240, 0]
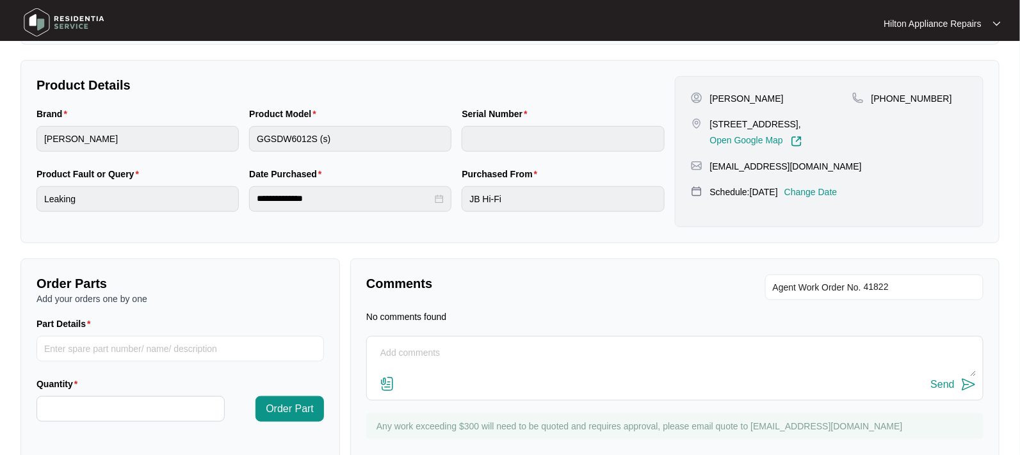
click at [417, 345] on textarea at bounding box center [674, 359] width 603 height 33
paste textarea "WO#636705"
type textarea "WO#636705"
drag, startPoint x: 456, startPoint y: 351, endPoint x: 330, endPoint y: 348, distance: 125.5
click at [332, 349] on div "Order Parts Add your orders one by one Part Details Quantity Order Part Comment…" at bounding box center [509, 363] width 989 height 209
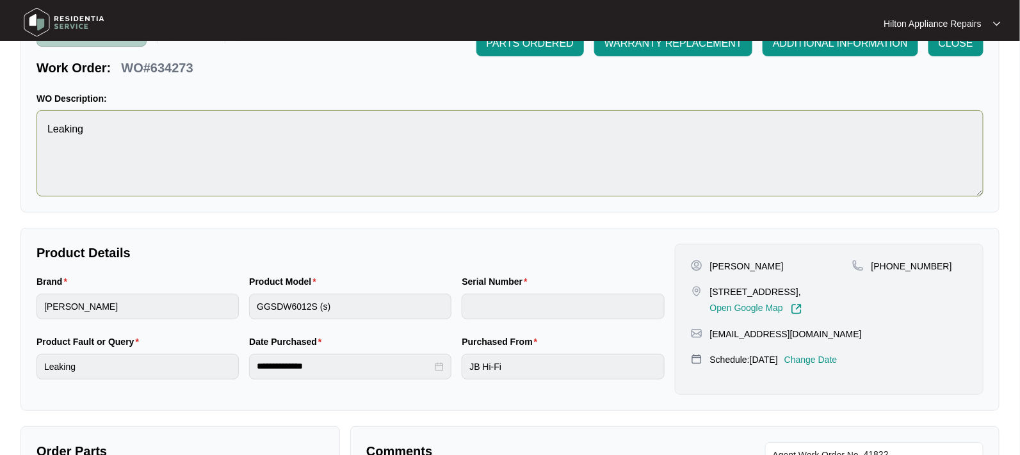
scroll to position [0, 0]
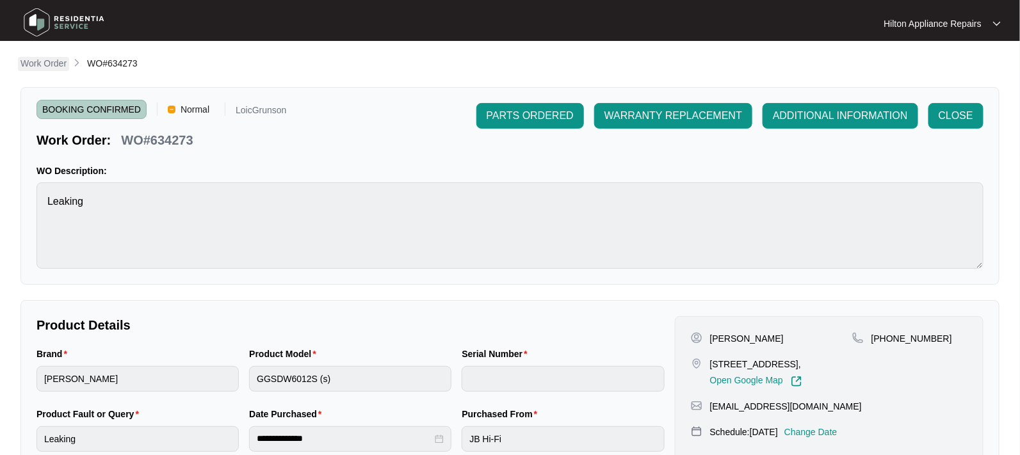
click at [47, 63] on p "Work Order" at bounding box center [43, 63] width 46 height 13
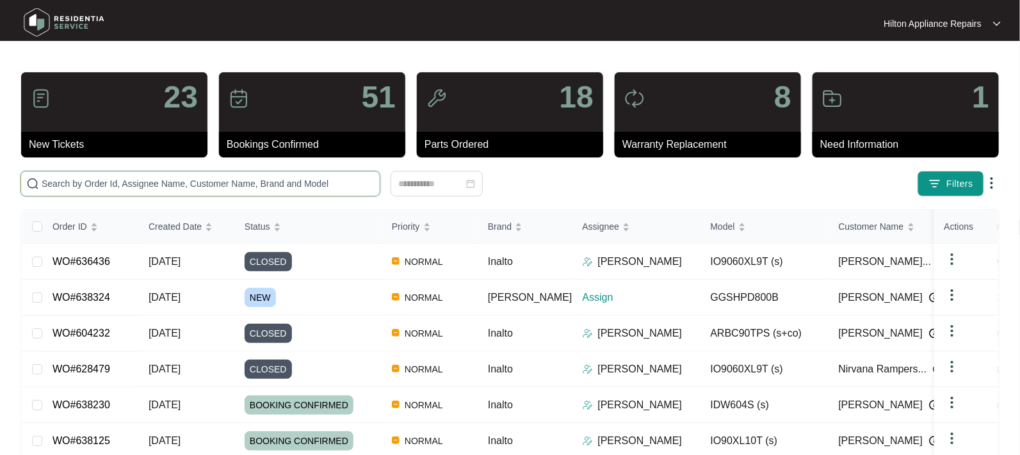
drag, startPoint x: 56, startPoint y: 181, endPoint x: 74, endPoint y: 181, distance: 17.3
click at [56, 181] on input "text" at bounding box center [208, 184] width 333 height 14
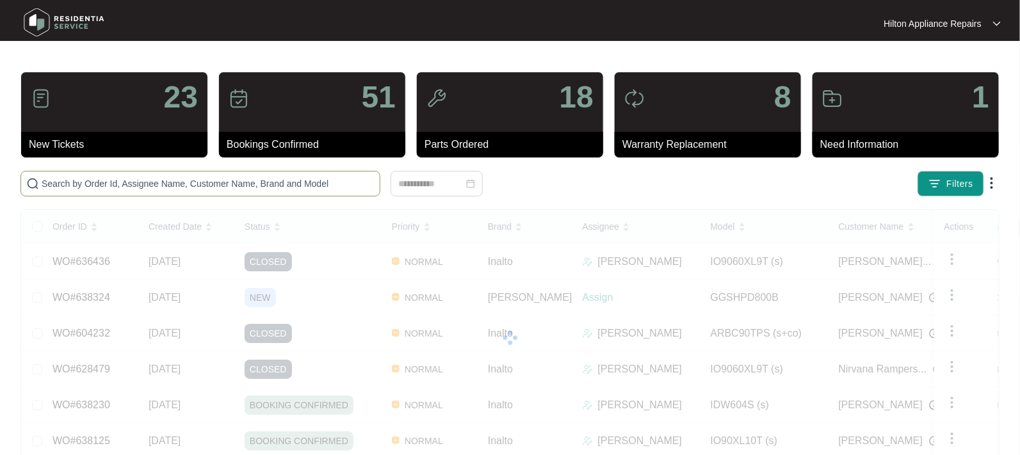
paste input "WO#636705"
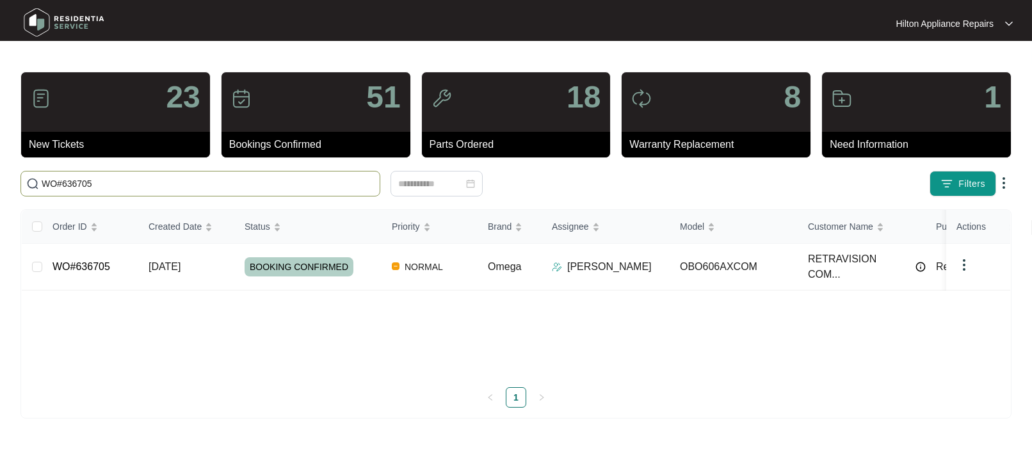
type input "WO#636705"
click at [173, 266] on span "[DATE]" at bounding box center [165, 266] width 32 height 11
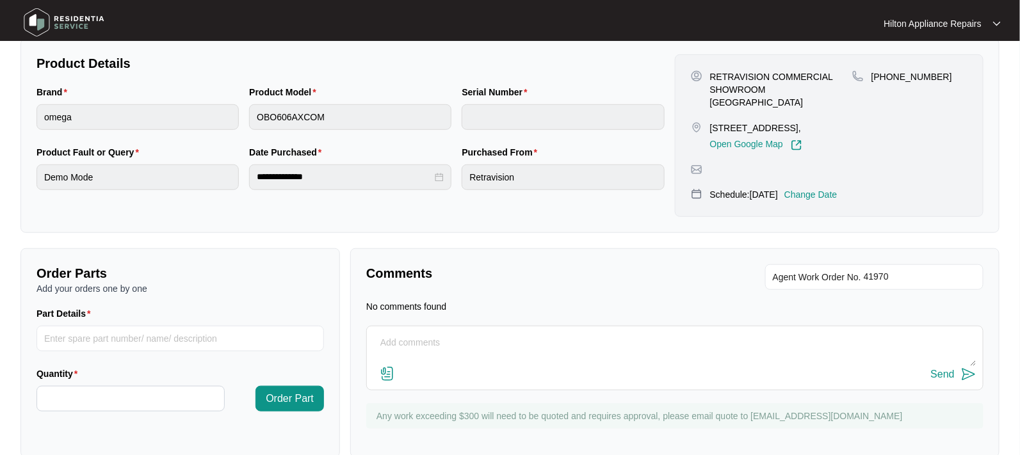
scroll to position [284, 0]
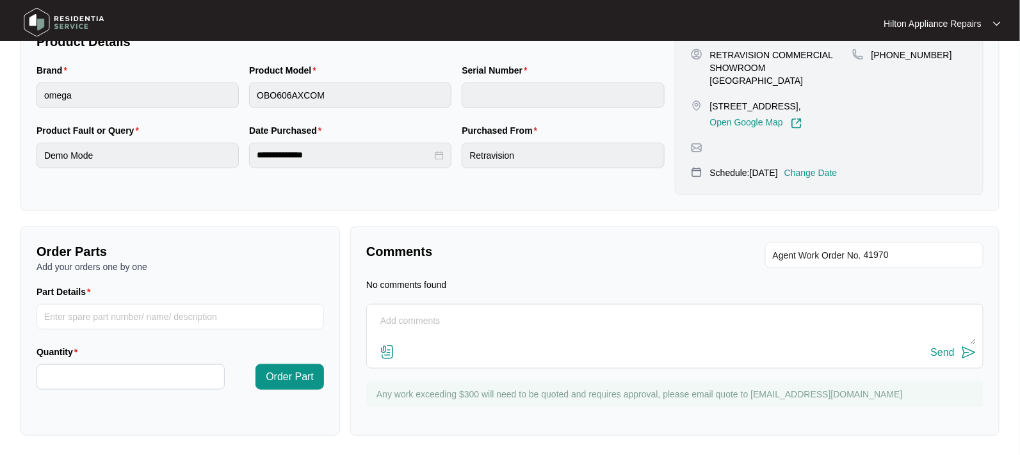
click at [423, 317] on textarea at bounding box center [674, 327] width 603 height 33
click at [447, 318] on textarea "Tech Loic" at bounding box center [674, 327] width 603 height 33
drag, startPoint x: 551, startPoint y: 318, endPoint x: 355, endPoint y: 318, distance: 196.5
click at [355, 318] on div "Comments Agent Work Order No. No comments found Tech Loic put all 7 oven into d…" at bounding box center [674, 331] width 649 height 209
type textarea "T"
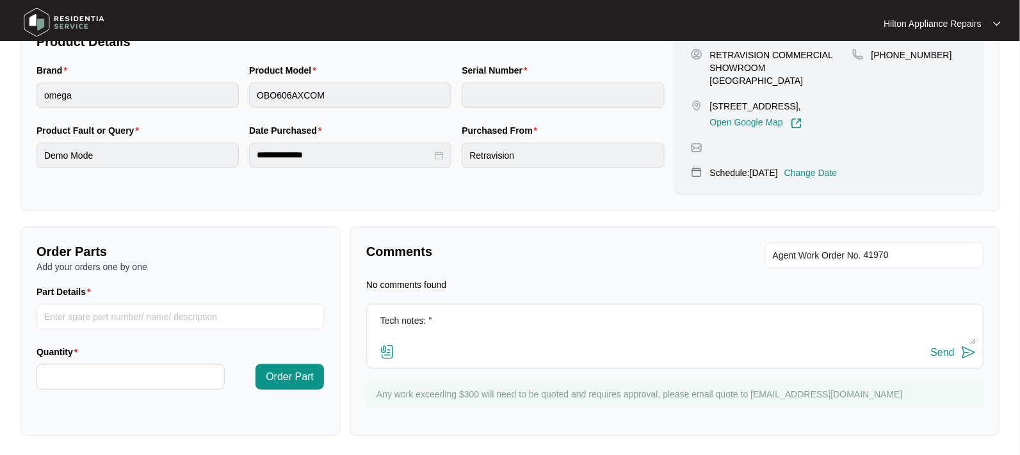
paste textarea "[PERSON_NAME] (EAST/NORTH) ([DATE]) - Work Note I changed 7 oven into demo mode…"
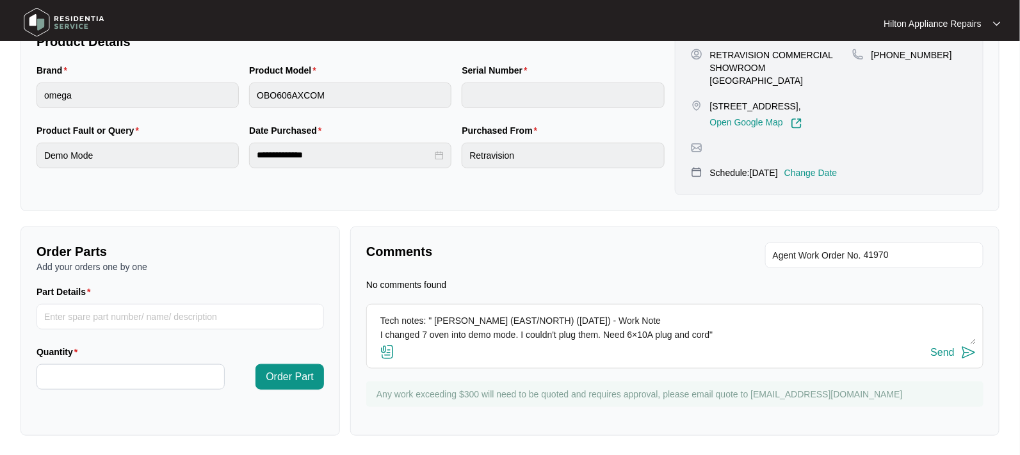
scroll to position [10, 0]
type textarea "Tech notes: " [PERSON_NAME] (EAST/NORTH) ([DATE]) - Work Note I changed 7 oven …"
click at [944, 351] on div "Send" at bounding box center [943, 353] width 24 height 12
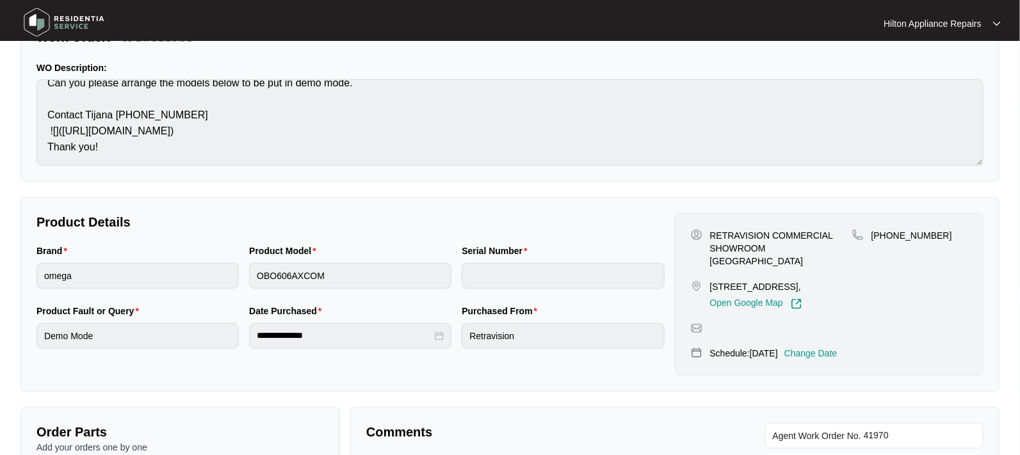
scroll to position [0, 0]
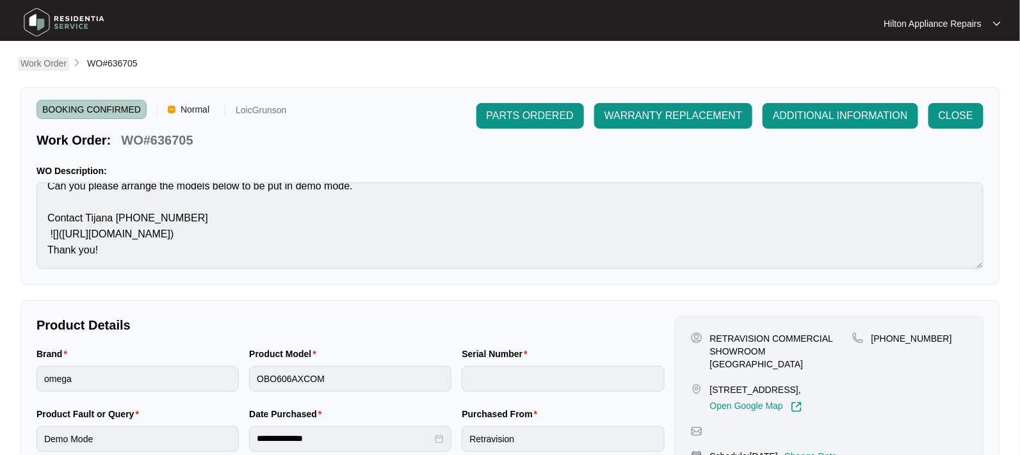
click at [33, 62] on p "Work Order" at bounding box center [43, 63] width 46 height 13
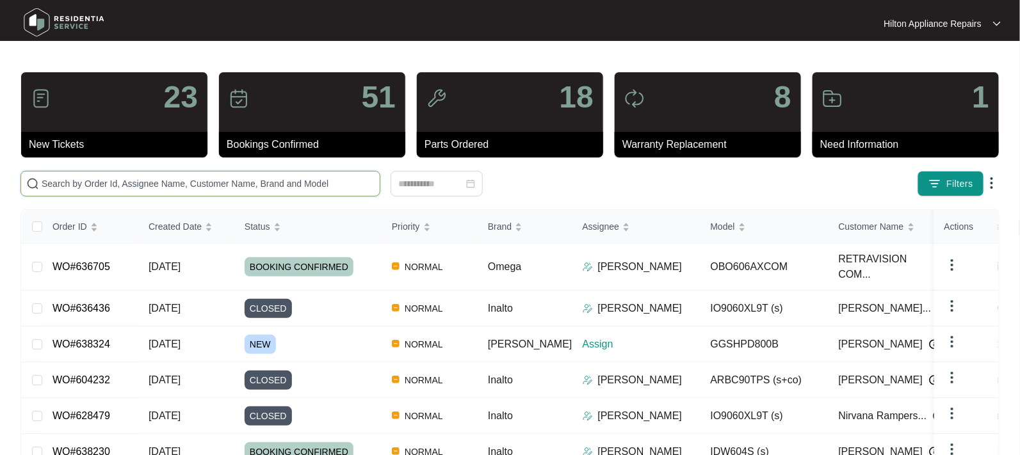
click at [83, 185] on input "text" at bounding box center [208, 184] width 333 height 14
paste input "638324"
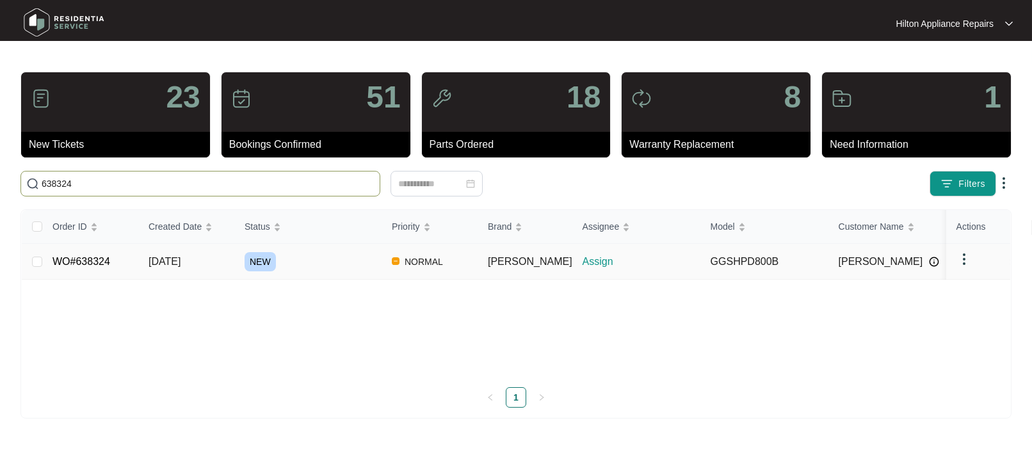
type input "638324"
click at [161, 266] on span "[DATE]" at bounding box center [165, 261] width 32 height 11
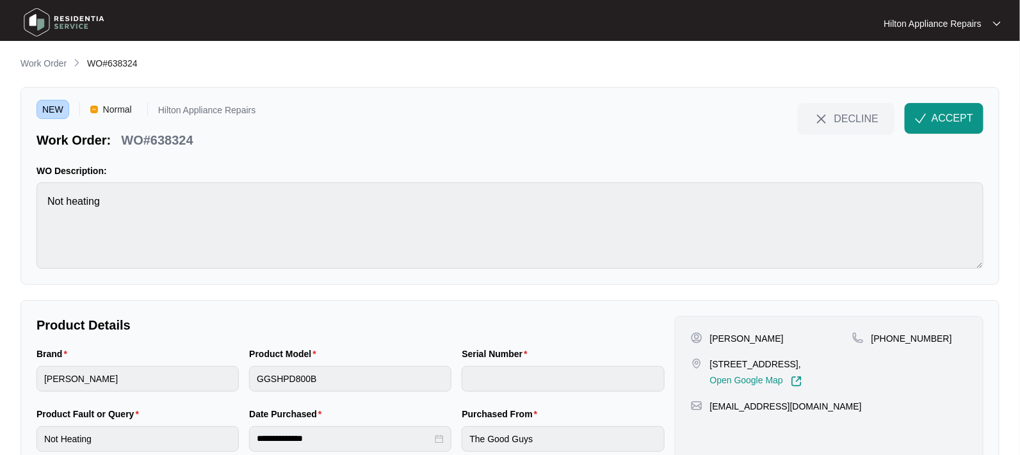
drag, startPoint x: 803, startPoint y: 363, endPoint x: 771, endPoint y: 359, distance: 32.2
click at [771, 359] on p "[STREET_ADDRESS]," at bounding box center [756, 364] width 92 height 13
click at [944, 117] on span "ACCEPT" at bounding box center [952, 118] width 42 height 15
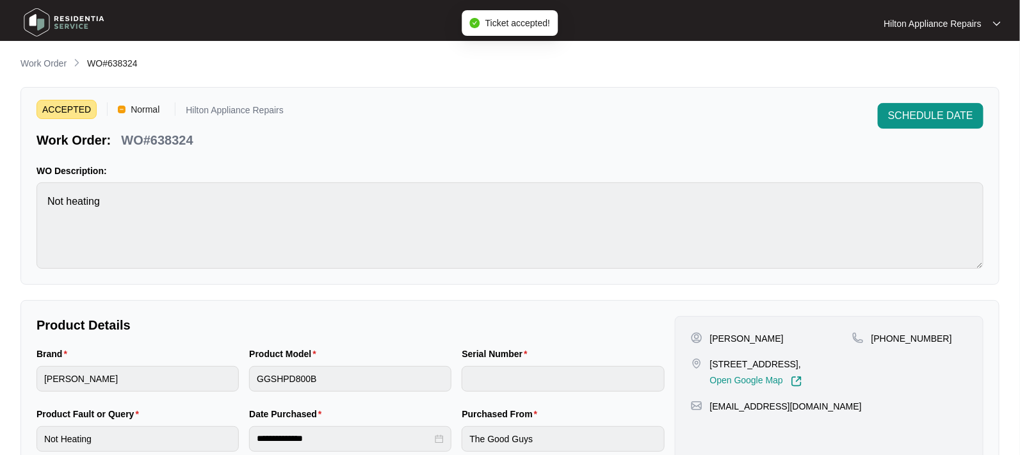
click at [876, 360] on div "[PHONE_NUMBER]" at bounding box center [909, 359] width 115 height 55
drag, startPoint x: 803, startPoint y: 363, endPoint x: 710, endPoint y: 360, distance: 93.5
click at [710, 360] on p "[STREET_ADDRESS]," at bounding box center [756, 364] width 92 height 13
click at [208, 373] on div "Brand [PERSON_NAME] Product Model GGSHPD800B Serial Number" at bounding box center [350, 377] width 638 height 60
drag, startPoint x: 743, startPoint y: 336, endPoint x: 709, endPoint y: 341, distance: 34.2
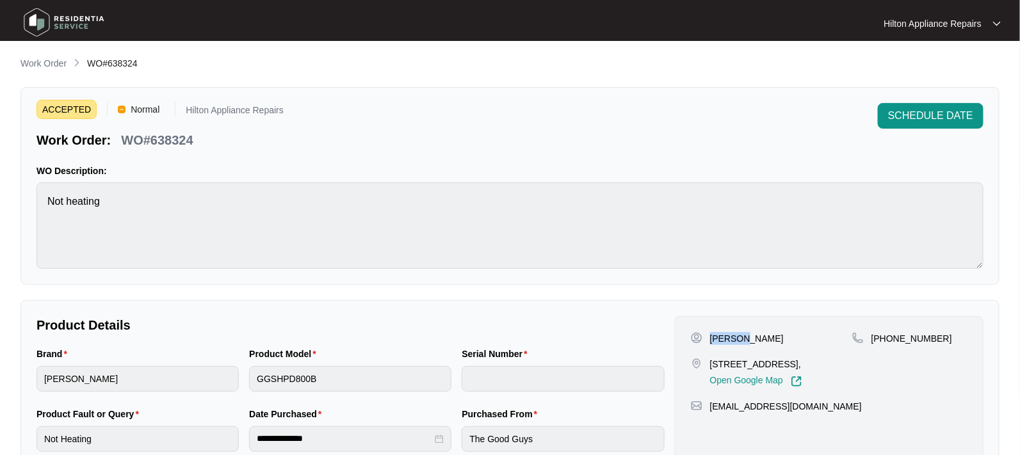
click at [709, 341] on div "[PERSON_NAME]" at bounding box center [771, 338] width 161 height 13
drag, startPoint x: 767, startPoint y: 339, endPoint x: 744, endPoint y: 336, distance: 22.6
click at [744, 336] on p "[PERSON_NAME]" at bounding box center [747, 338] width 74 height 13
drag, startPoint x: 935, startPoint y: 335, endPoint x: 887, endPoint y: 334, distance: 47.4
click at [887, 334] on div "[PHONE_NUMBER]" at bounding box center [909, 338] width 115 height 13
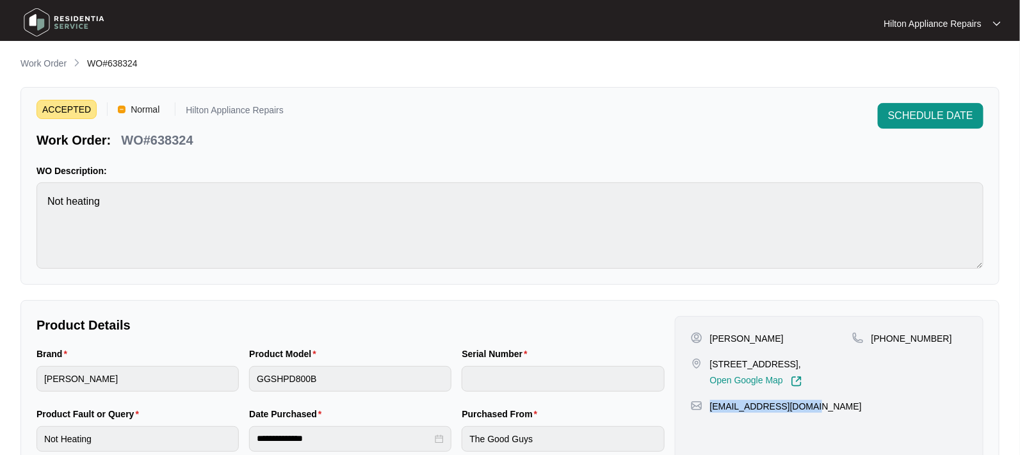
drag, startPoint x: 815, startPoint y: 406, endPoint x: 711, endPoint y: 403, distance: 103.7
click at [711, 403] on div "[EMAIL_ADDRESS][DOMAIN_NAME]" at bounding box center [829, 406] width 277 height 13
click at [188, 374] on div "Brand [PERSON_NAME] Product Model GGSHPD800B Serial Number" at bounding box center [350, 377] width 638 height 60
drag, startPoint x: 200, startPoint y: 144, endPoint x: 120, endPoint y: 140, distance: 80.1
click at [120, 140] on div "Work Order: WO#638324" at bounding box center [159, 138] width 247 height 22
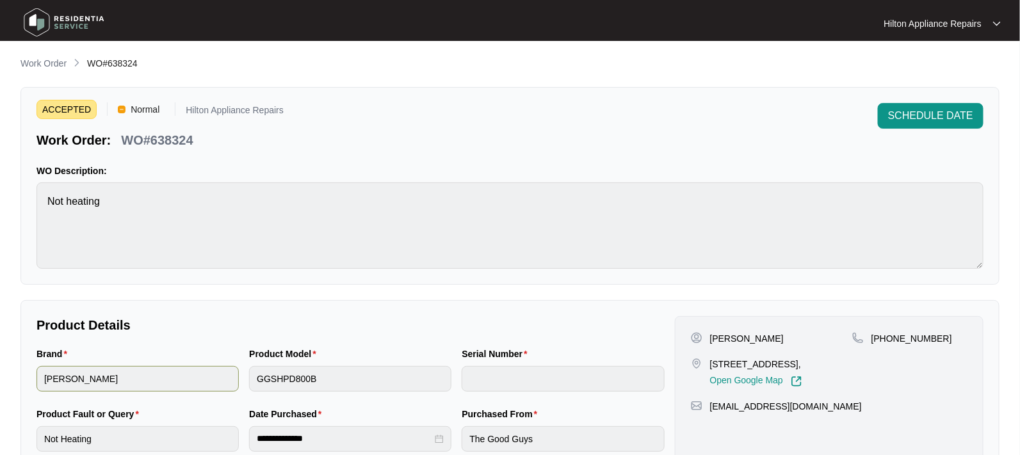
click at [223, 372] on div "Brand [PERSON_NAME] Product Model GGSHPD800B Serial Number" at bounding box center [350, 377] width 638 height 60
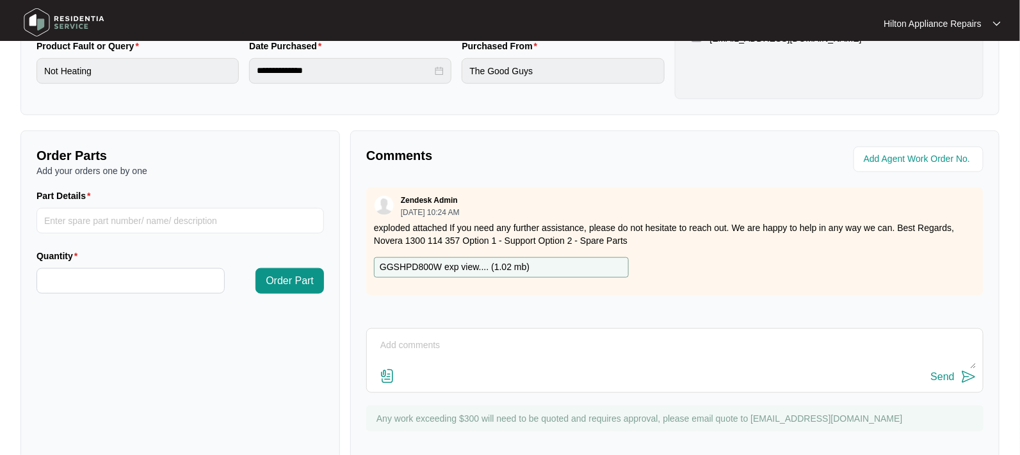
scroll to position [392, 0]
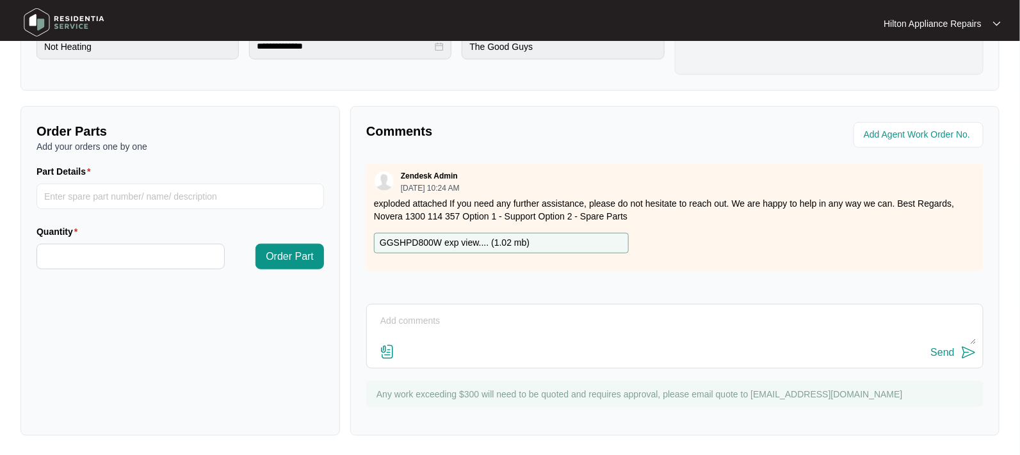
click at [469, 319] on textarea at bounding box center [674, 327] width 603 height 33
paste textarea "Called Jemima LMTC & texted"
type textarea "Called Jemima LMTC & texted"
click at [945, 350] on div "Send" at bounding box center [943, 353] width 24 height 12
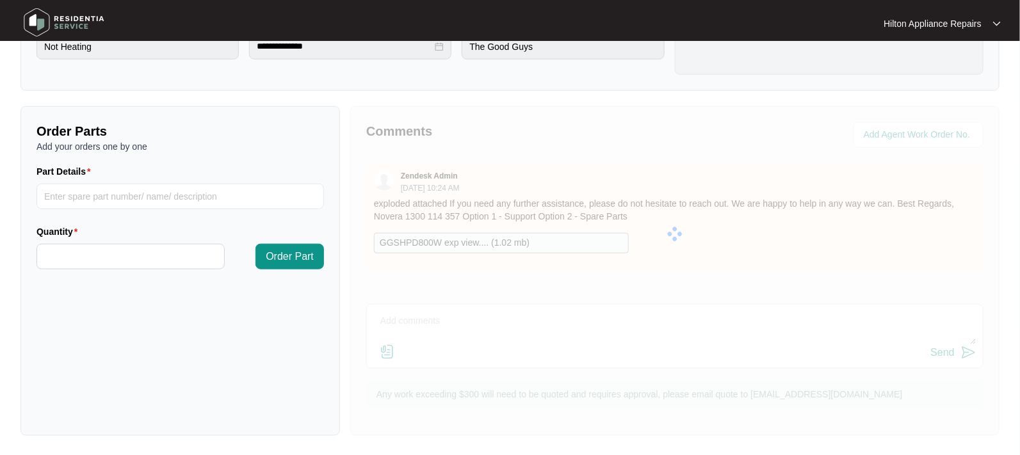
click at [892, 131] on div at bounding box center [674, 234] width 649 height 256
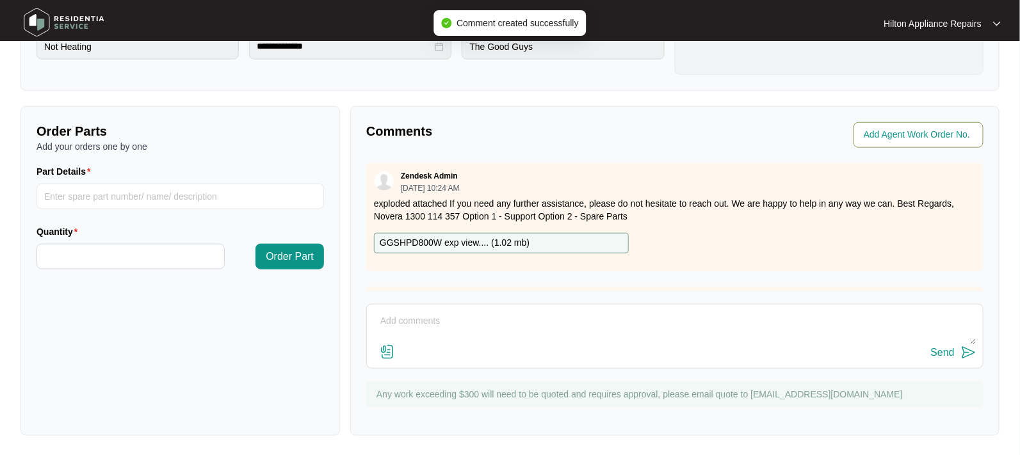
click at [890, 136] on input "string" at bounding box center [920, 134] width 112 height 15
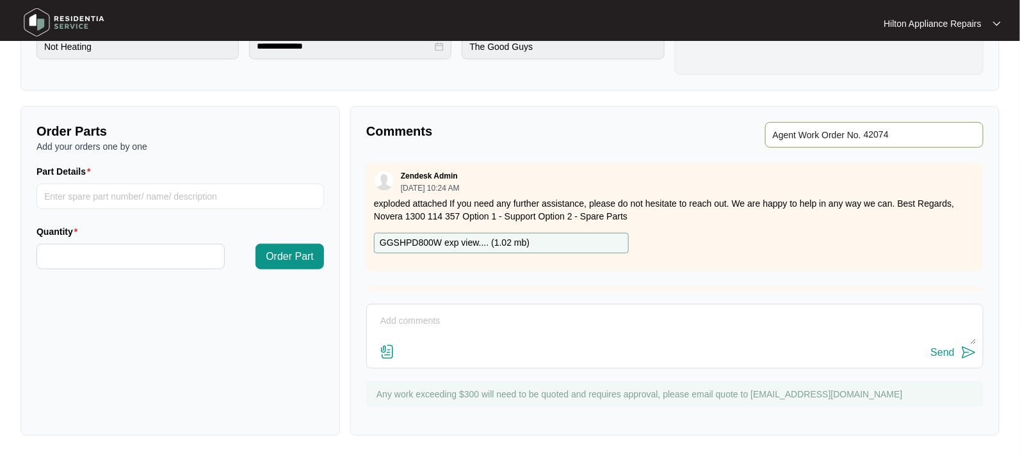
type input "42074"
click at [661, 139] on p "Comments" at bounding box center [516, 131] width 300 height 18
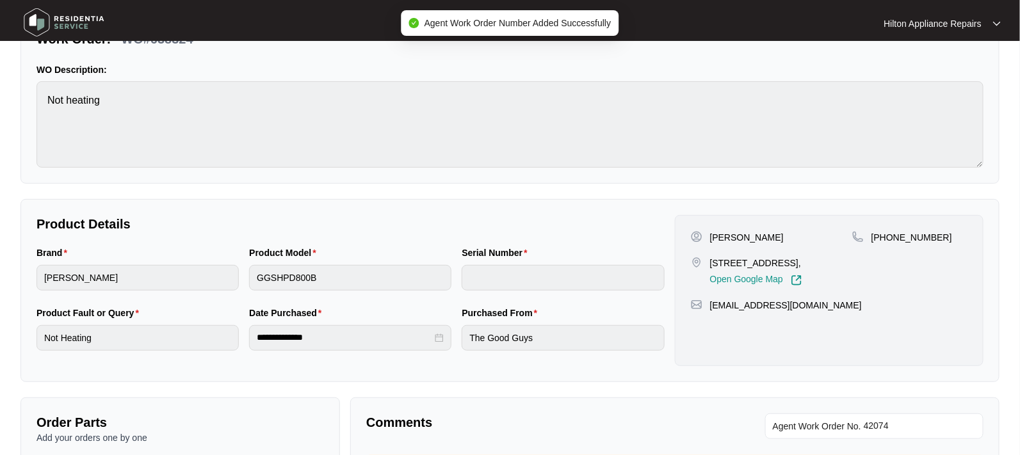
scroll to position [0, 0]
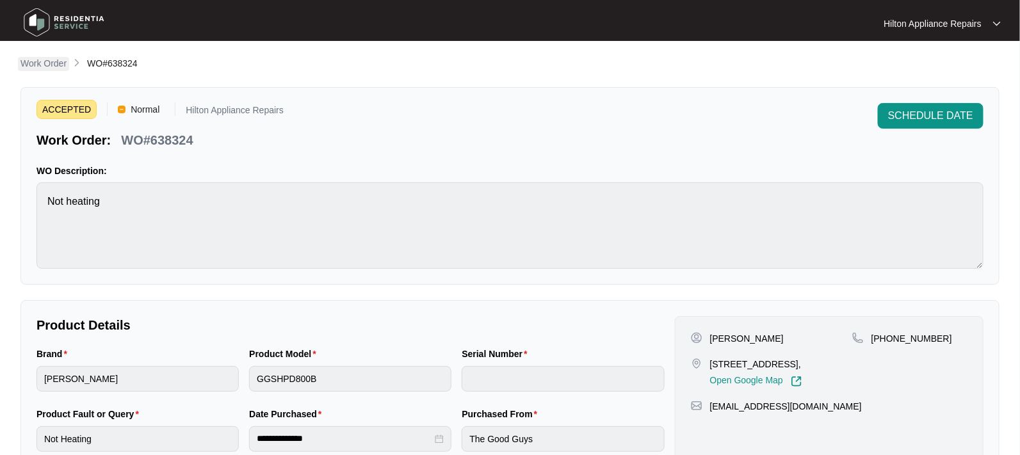
click at [42, 66] on p "Work Order" at bounding box center [43, 63] width 46 height 13
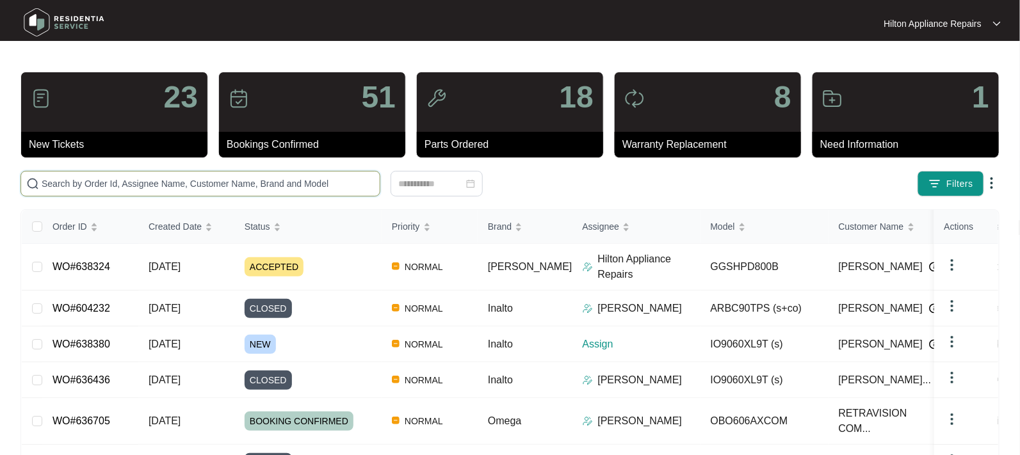
click at [70, 182] on input "text" at bounding box center [208, 184] width 333 height 14
paste input "638380"
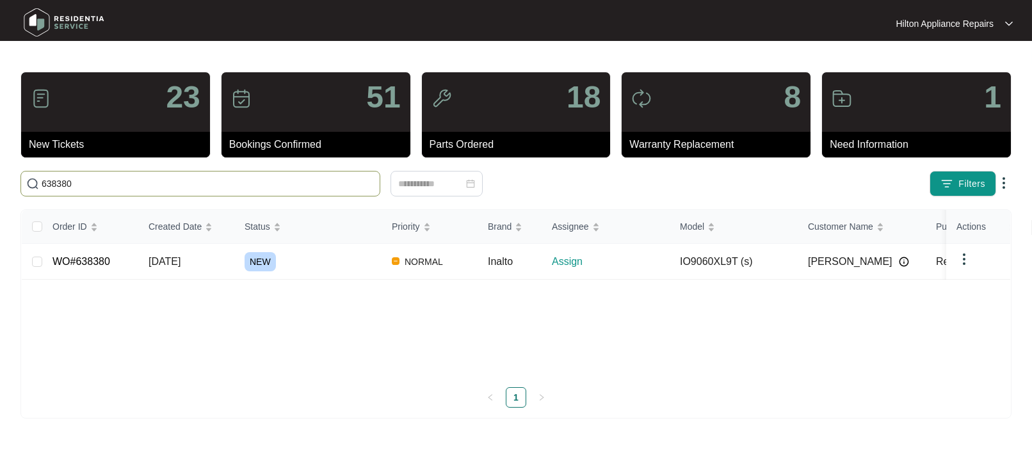
type input "638380"
click at [181, 261] on span "[DATE]" at bounding box center [165, 261] width 32 height 11
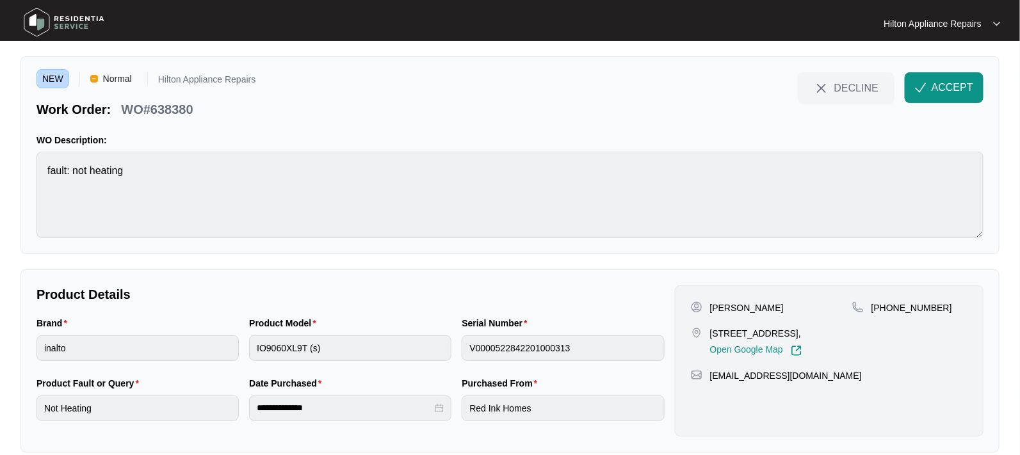
scroll to position [48, 0]
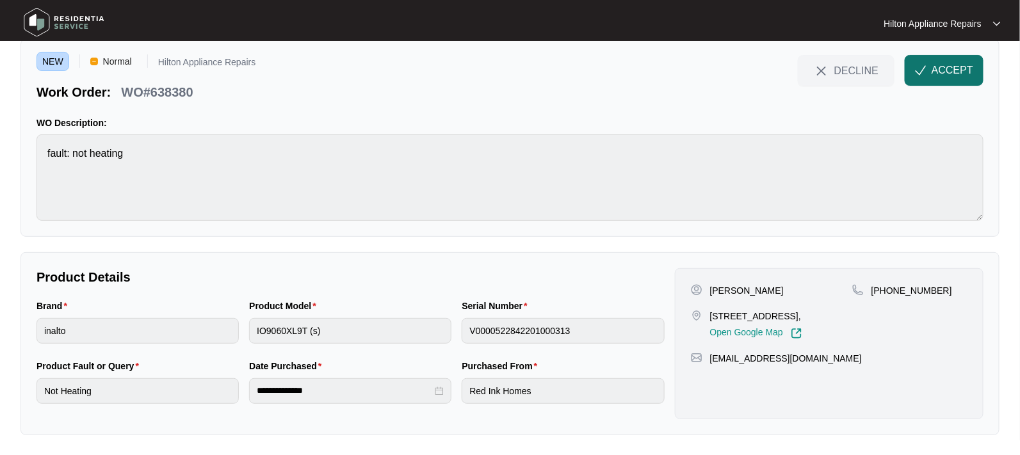
click at [950, 66] on span "ACCEPT" at bounding box center [952, 70] width 42 height 15
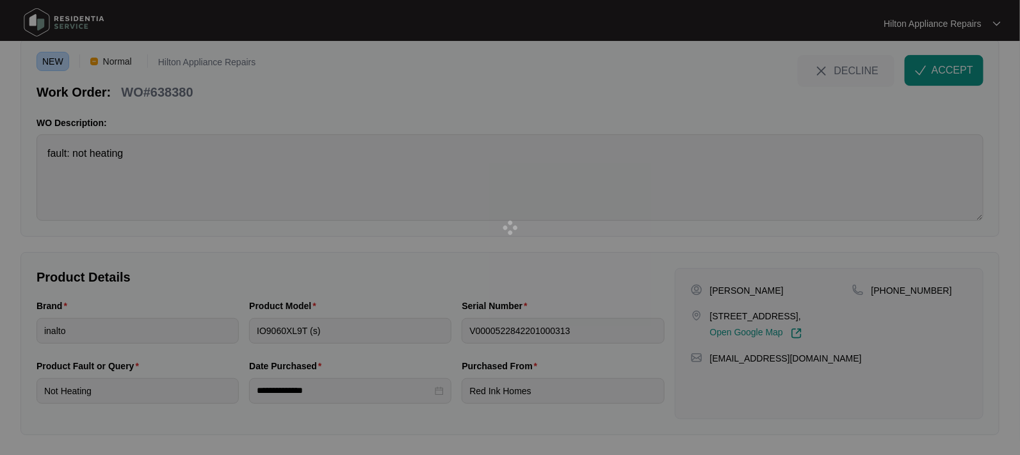
drag, startPoint x: 358, startPoint y: 330, endPoint x: 202, endPoint y: 312, distance: 157.8
click at [205, 314] on div at bounding box center [510, 227] width 1020 height 455
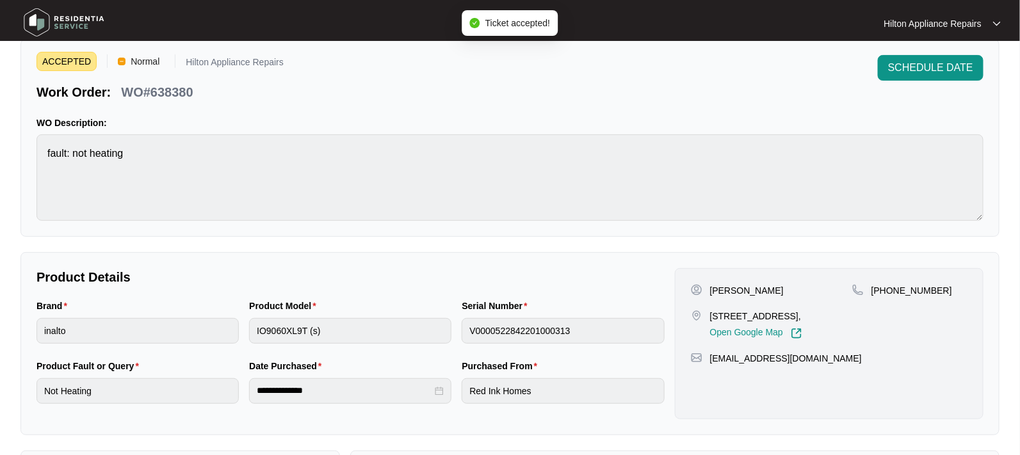
click at [174, 313] on div "Brand inalto Product Model IO9060XL9T (s) Serial Number V0000522842201000313" at bounding box center [350, 329] width 638 height 60
drag, startPoint x: 829, startPoint y: 313, endPoint x: 711, endPoint y: 307, distance: 118.0
click at [711, 307] on div "[PERSON_NAME] [STREET_ADDRESS], Open Google Map" at bounding box center [771, 311] width 161 height 55
drag, startPoint x: 727, startPoint y: 287, endPoint x: 709, endPoint y: 285, distance: 17.5
click at [710, 285] on p "[PERSON_NAME]" at bounding box center [747, 290] width 74 height 13
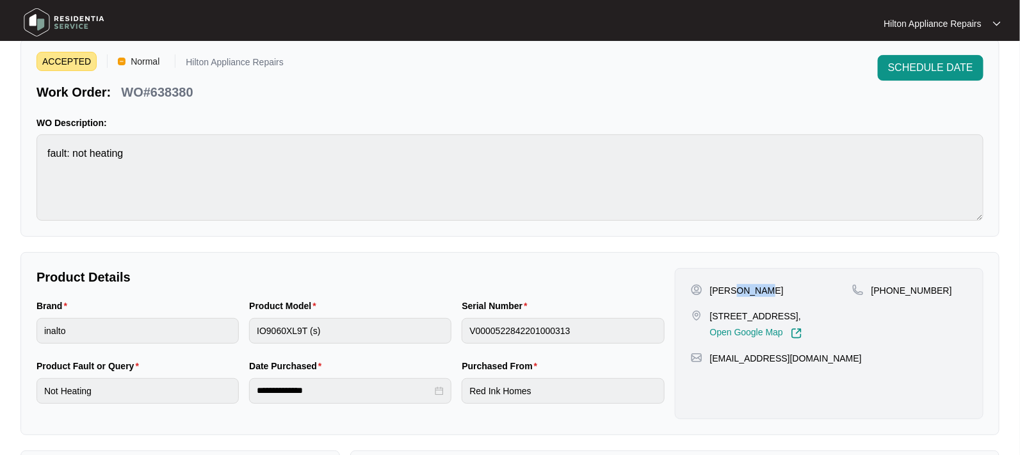
drag, startPoint x: 761, startPoint y: 291, endPoint x: 732, endPoint y: 290, distance: 29.5
click at [732, 290] on div "[PERSON_NAME]" at bounding box center [771, 290] width 161 height 13
drag, startPoint x: 807, startPoint y: 373, endPoint x: 708, endPoint y: 372, distance: 98.6
click at [708, 365] on div "[EMAIL_ADDRESS][DOMAIN_NAME]" at bounding box center [829, 358] width 277 height 13
